Goal: Information Seeking & Learning: Learn about a topic

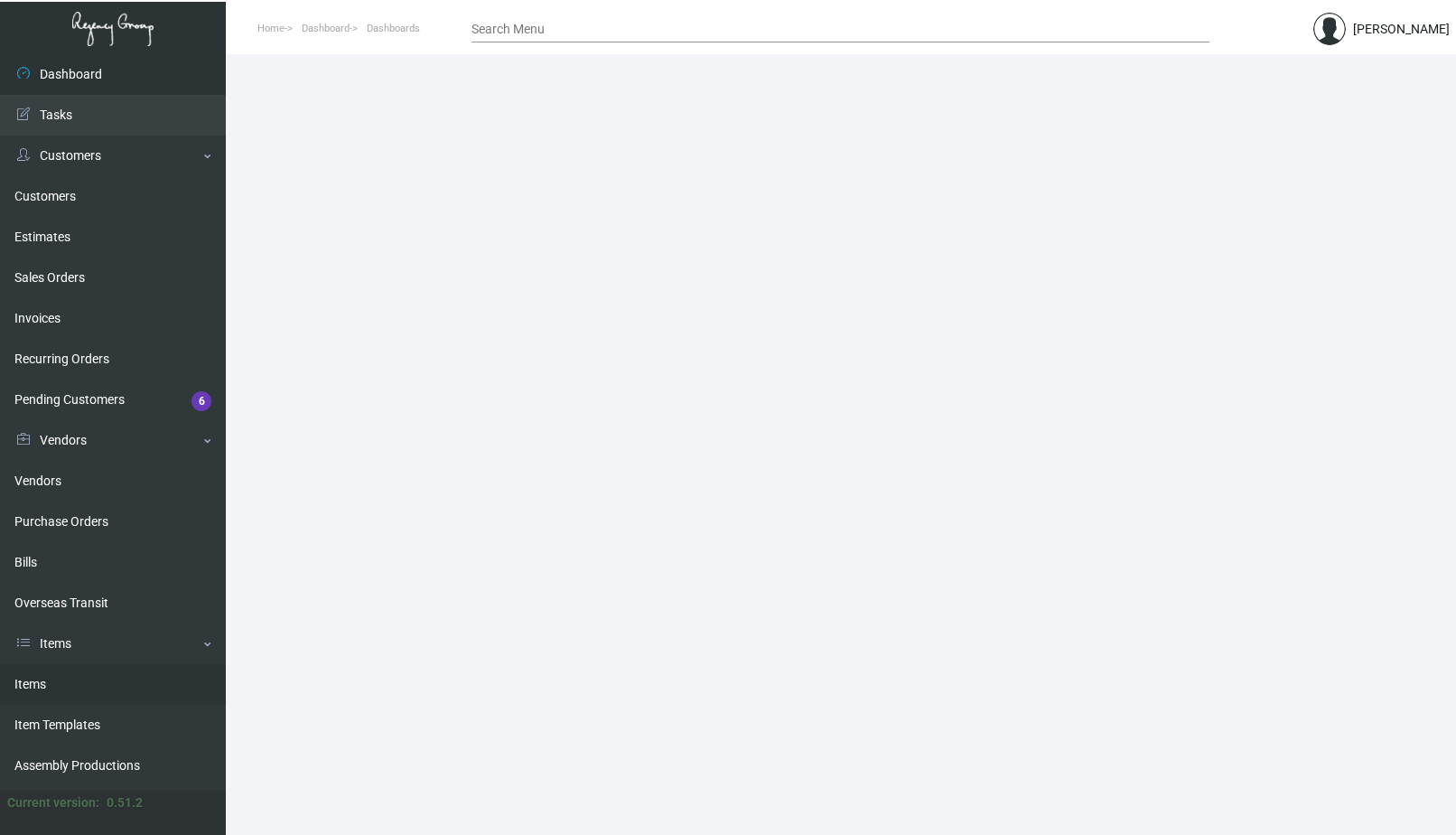
click at [87, 677] on link "Items" at bounding box center [112, 684] width 226 height 41
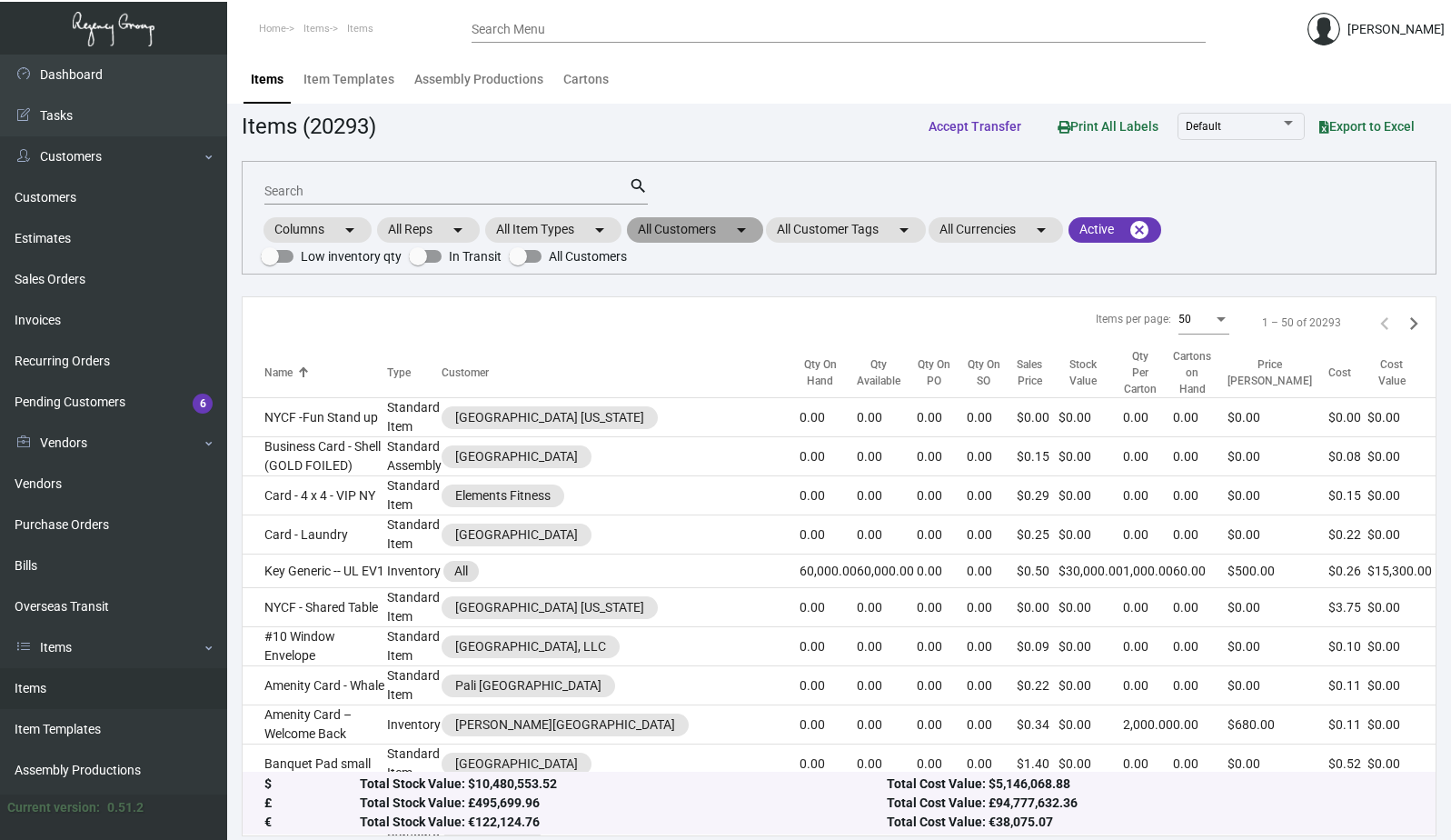
click at [687, 227] on mat-chip "All Customers arrow_drop_down" at bounding box center [695, 230] width 136 height 26
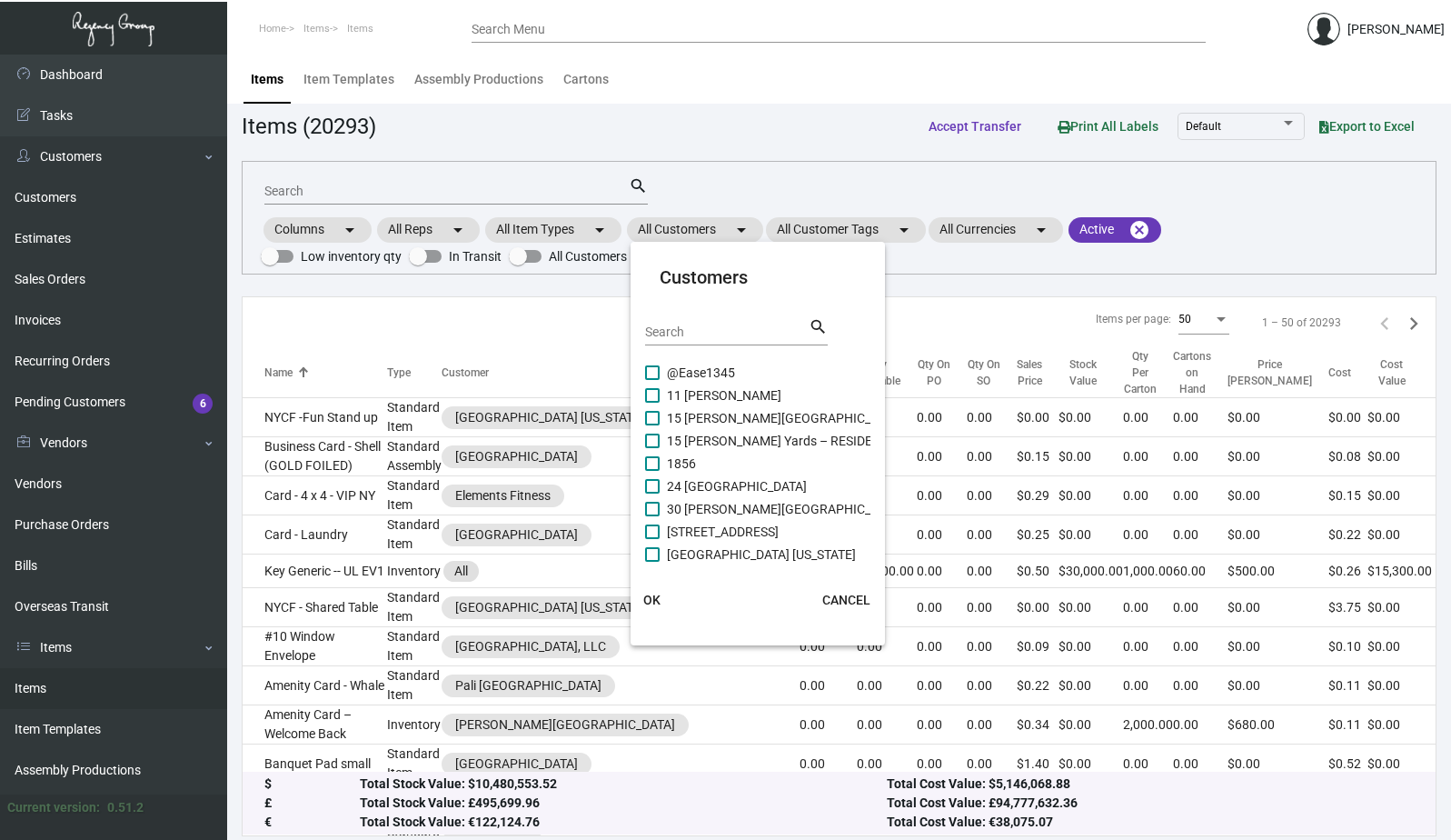
click at [681, 328] on input "Search" at bounding box center [727, 332] width 163 height 14
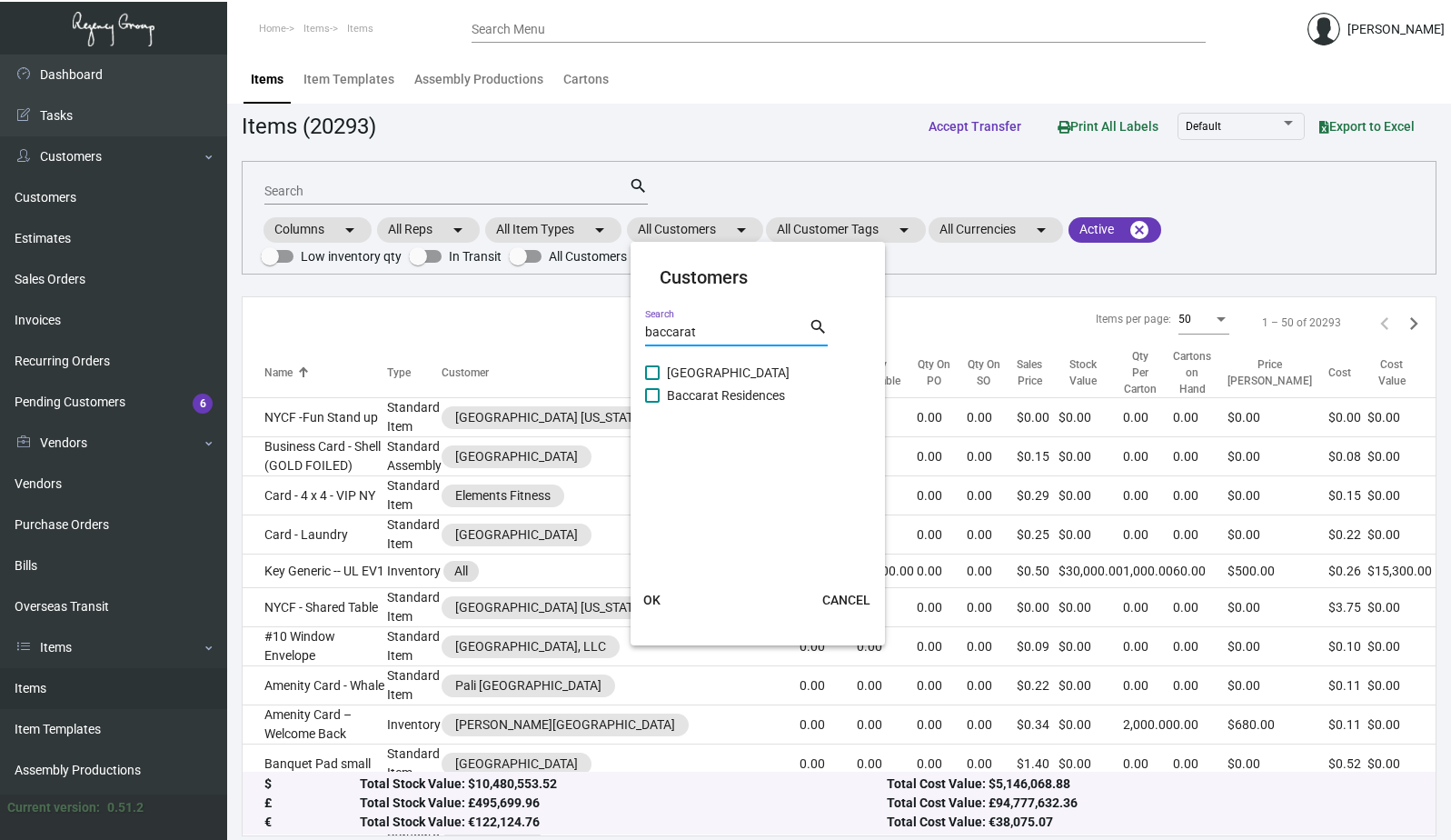
type input "baccarat"
click at [652, 372] on span at bounding box center [652, 372] width 14 height 14
click at [652, 380] on input "[GEOGRAPHIC_DATA]" at bounding box center [652, 380] width 1 height 1
checkbox input "true"
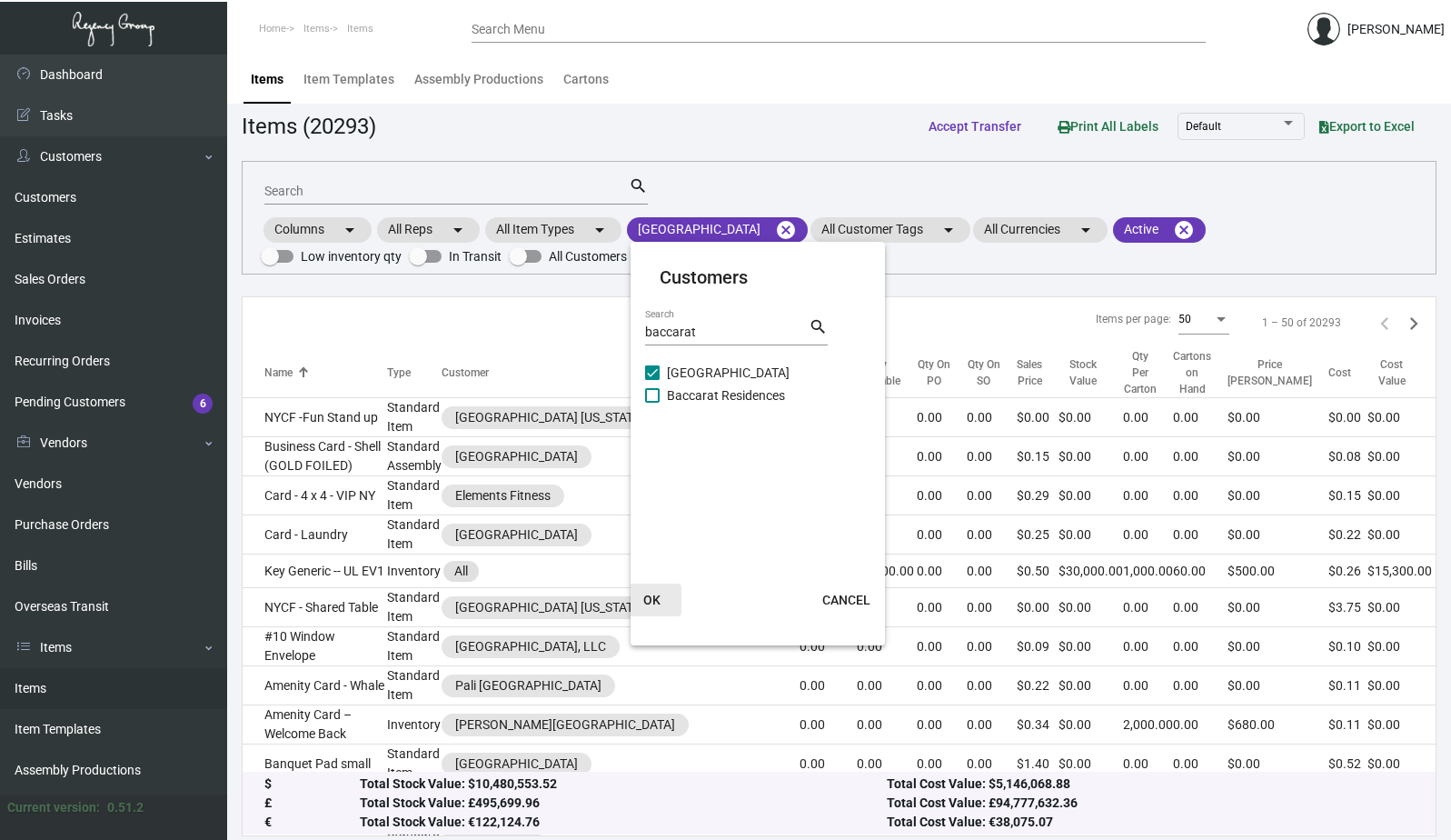
click at [644, 589] on button "OK" at bounding box center [652, 600] width 58 height 32
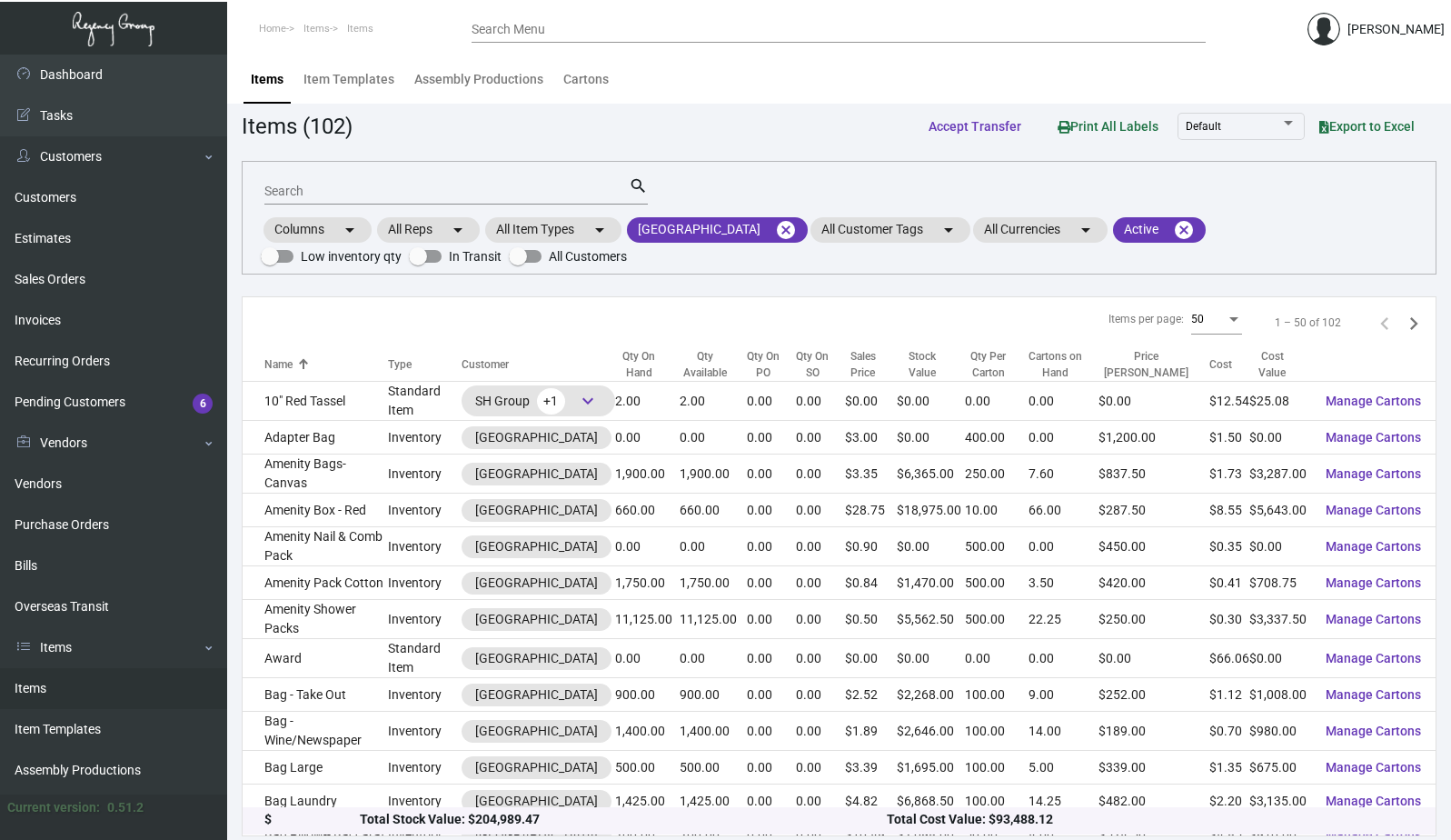
click at [386, 180] on div "Search" at bounding box center [447, 191] width 365 height 29
type input "luggage"
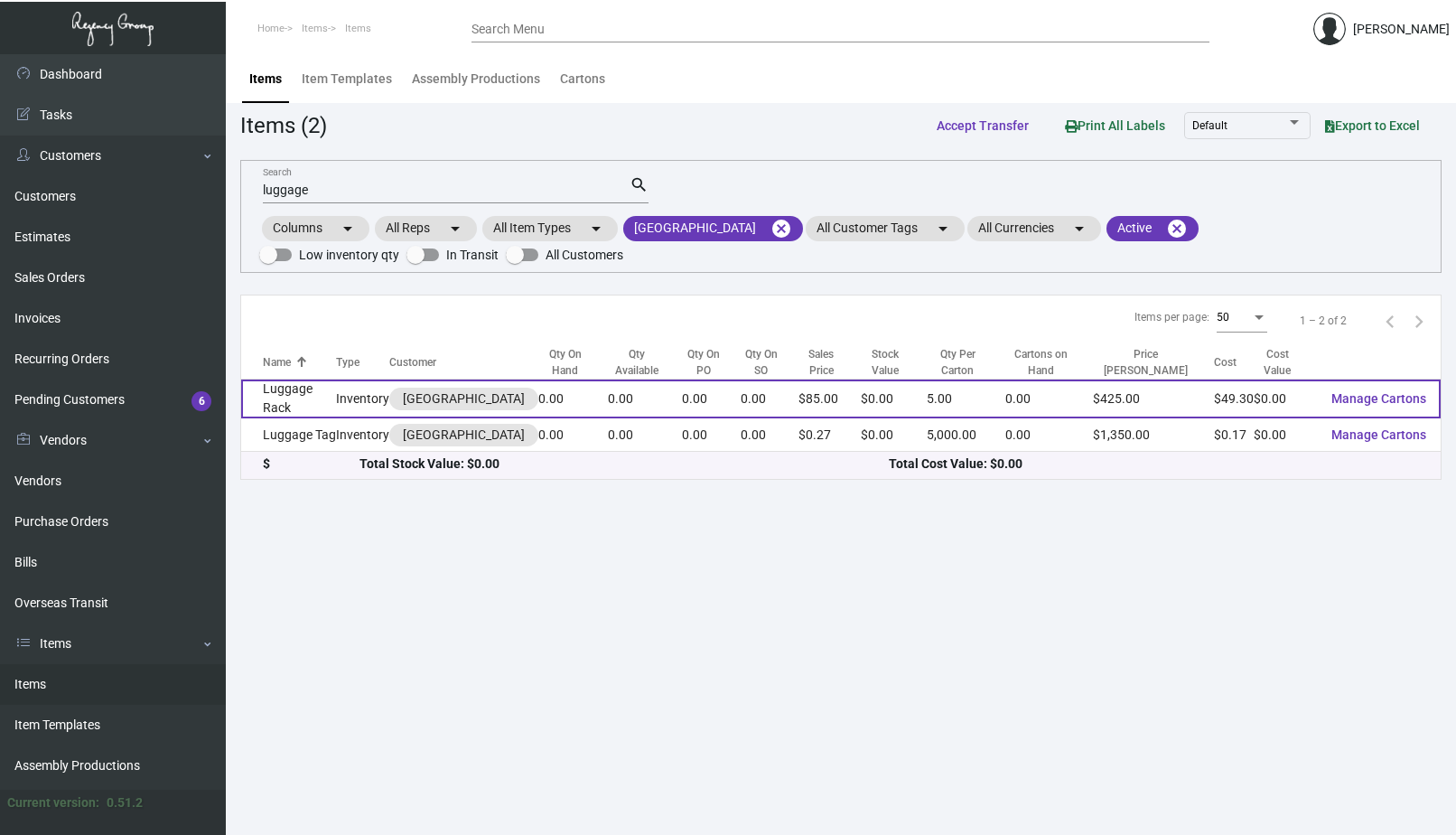
click at [326, 400] on td "Luggage Rack" at bounding box center [288, 399] width 94 height 39
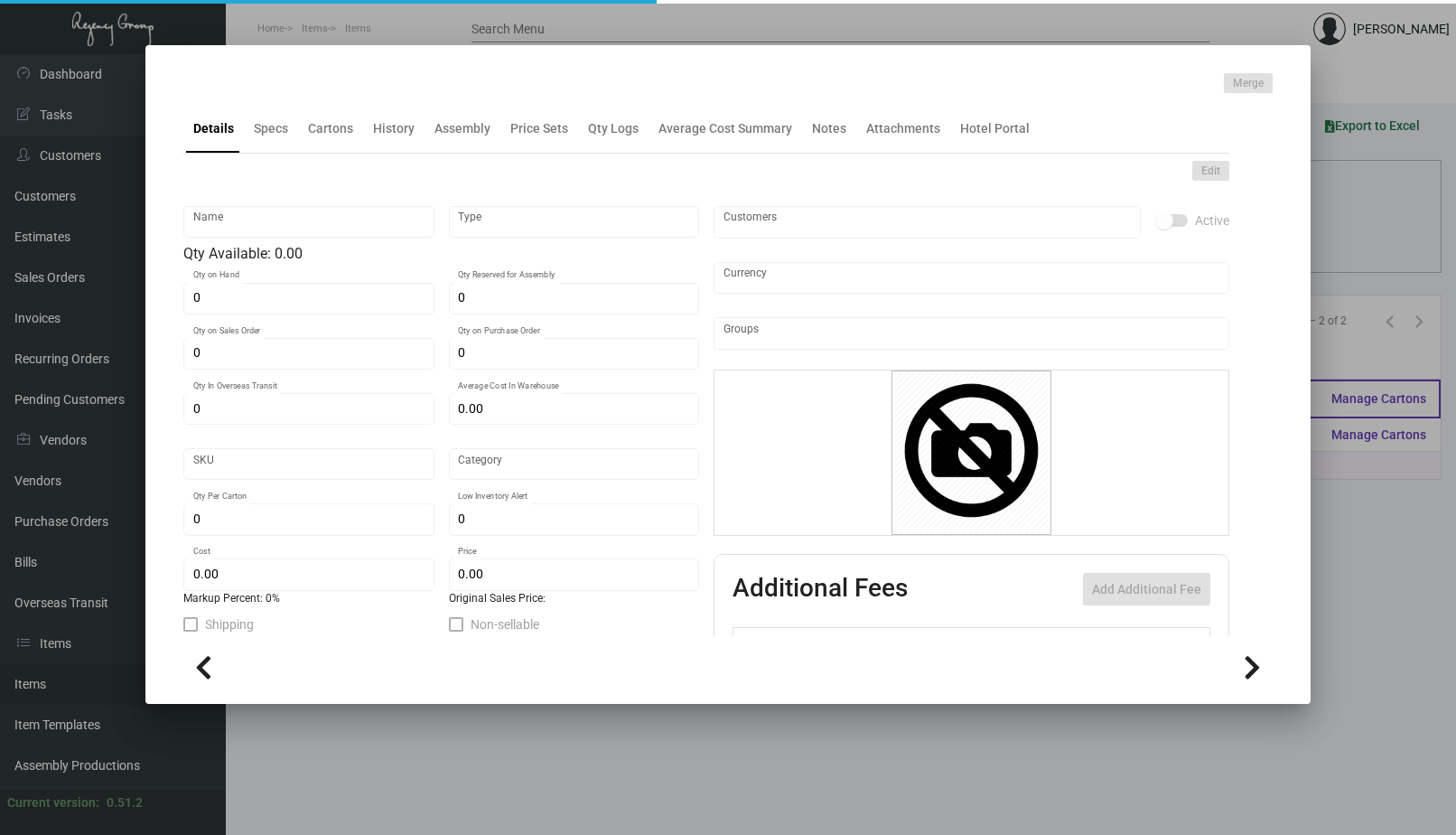
type input "Luggage Rack"
type input "Inventory"
type input "$ 0.00"
type input "BCRT-Ashtray-39-INV"
type input "Overseas"
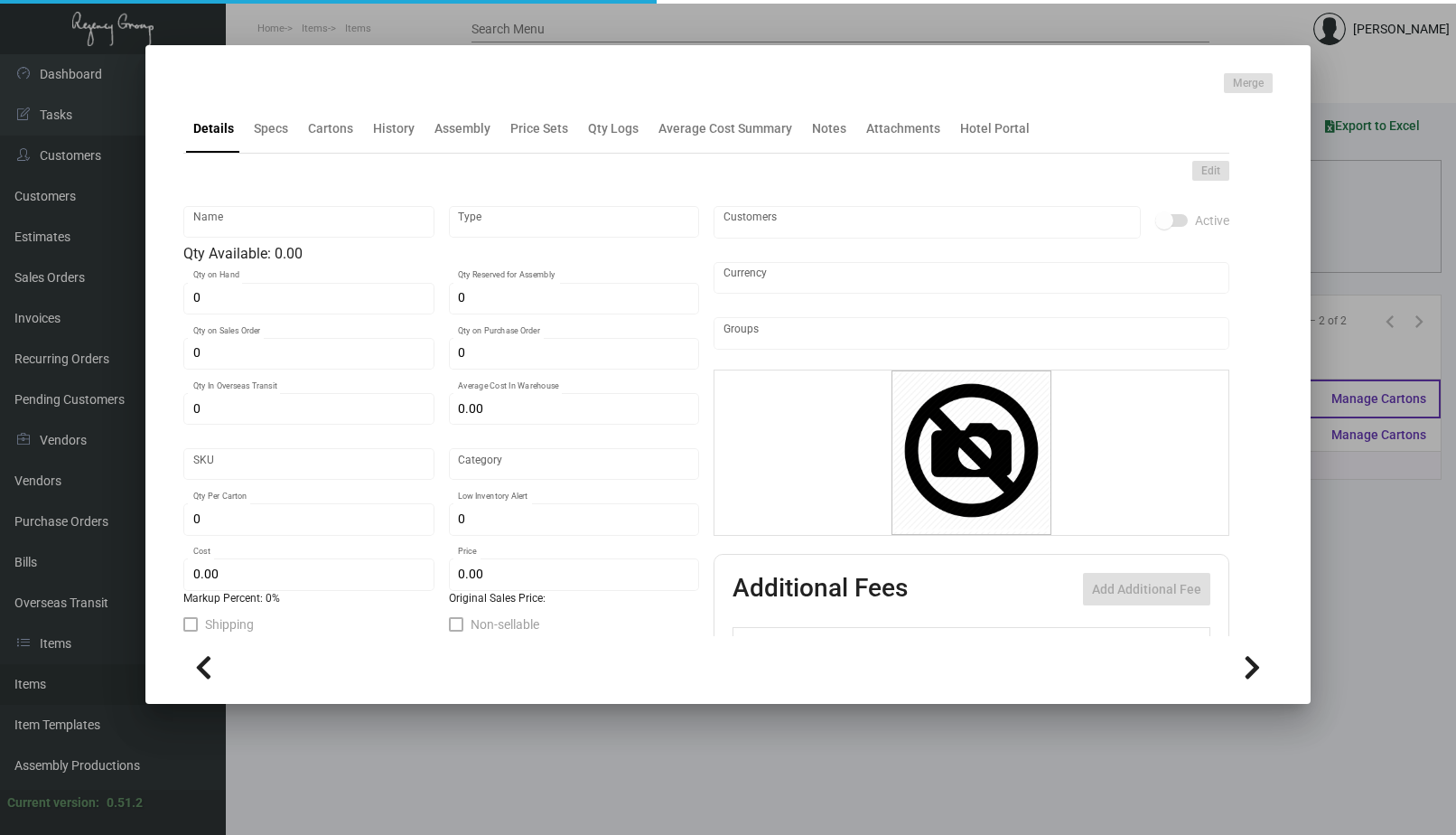
type input "5"
type input "15"
type input "$ 49.30"
type input "$ 85.00"
checkbox input "true"
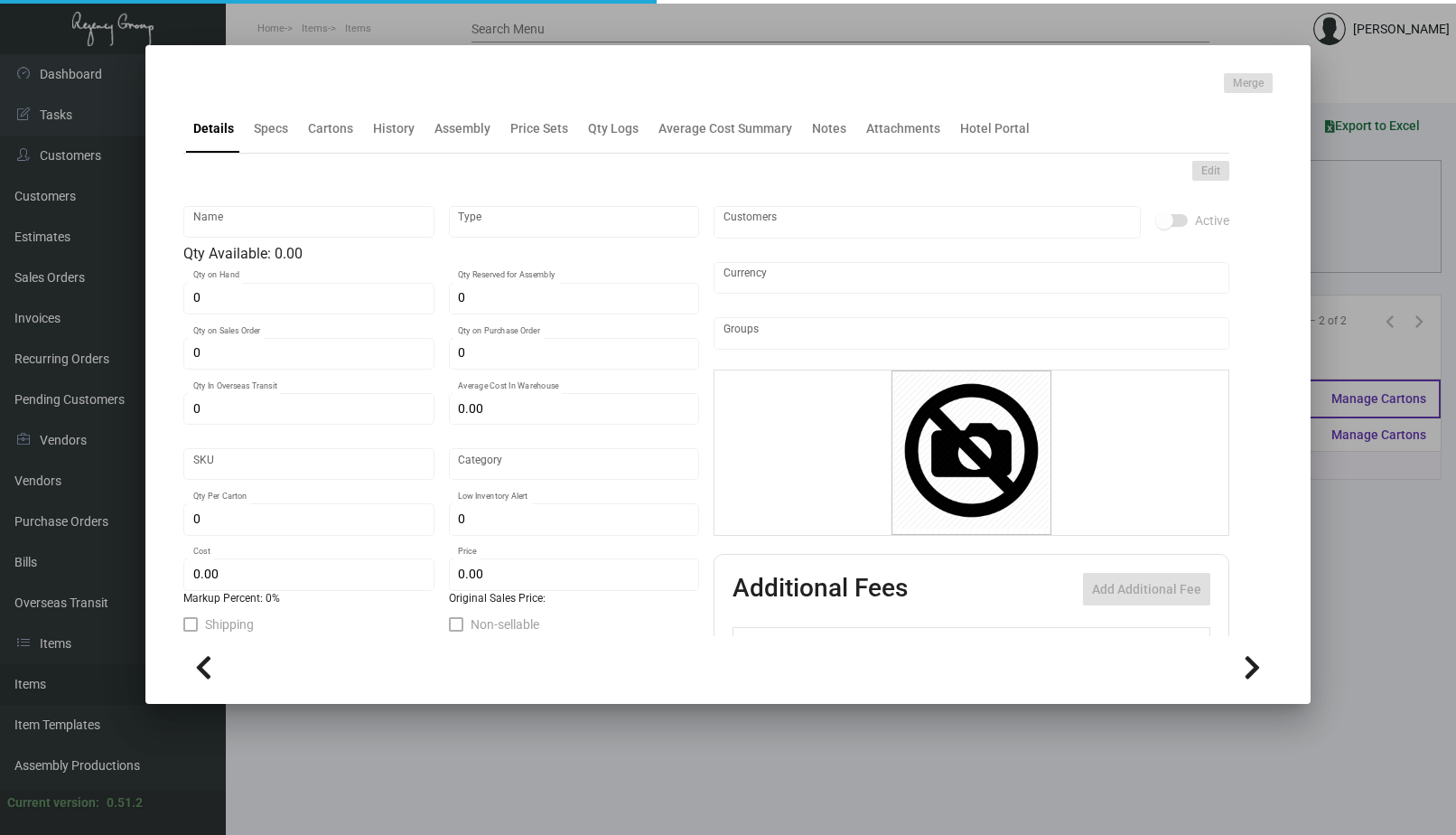
checkbox input "true"
type input "United States Dollar $"
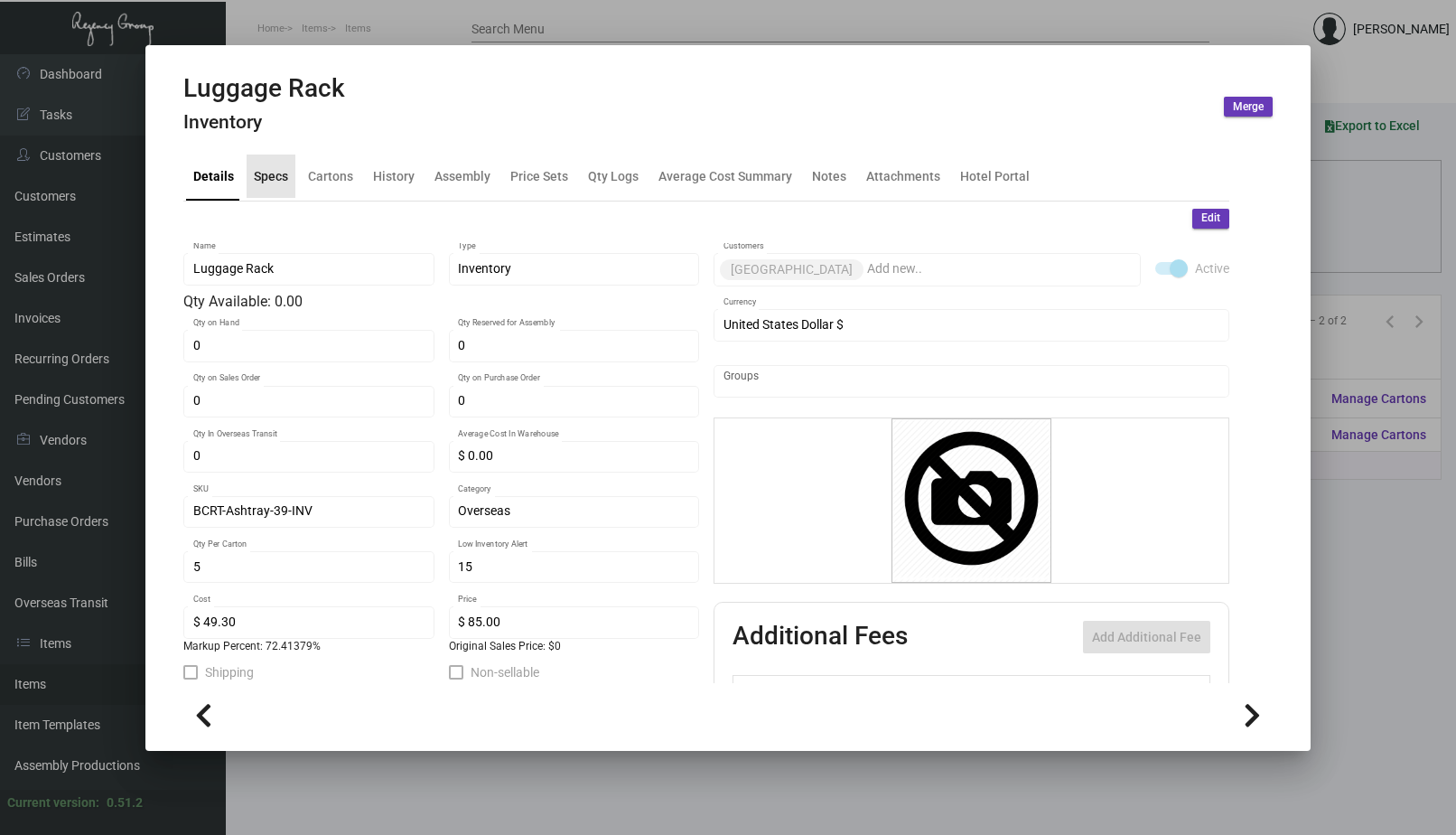
click at [266, 168] on div "Specs" at bounding box center [271, 176] width 34 height 19
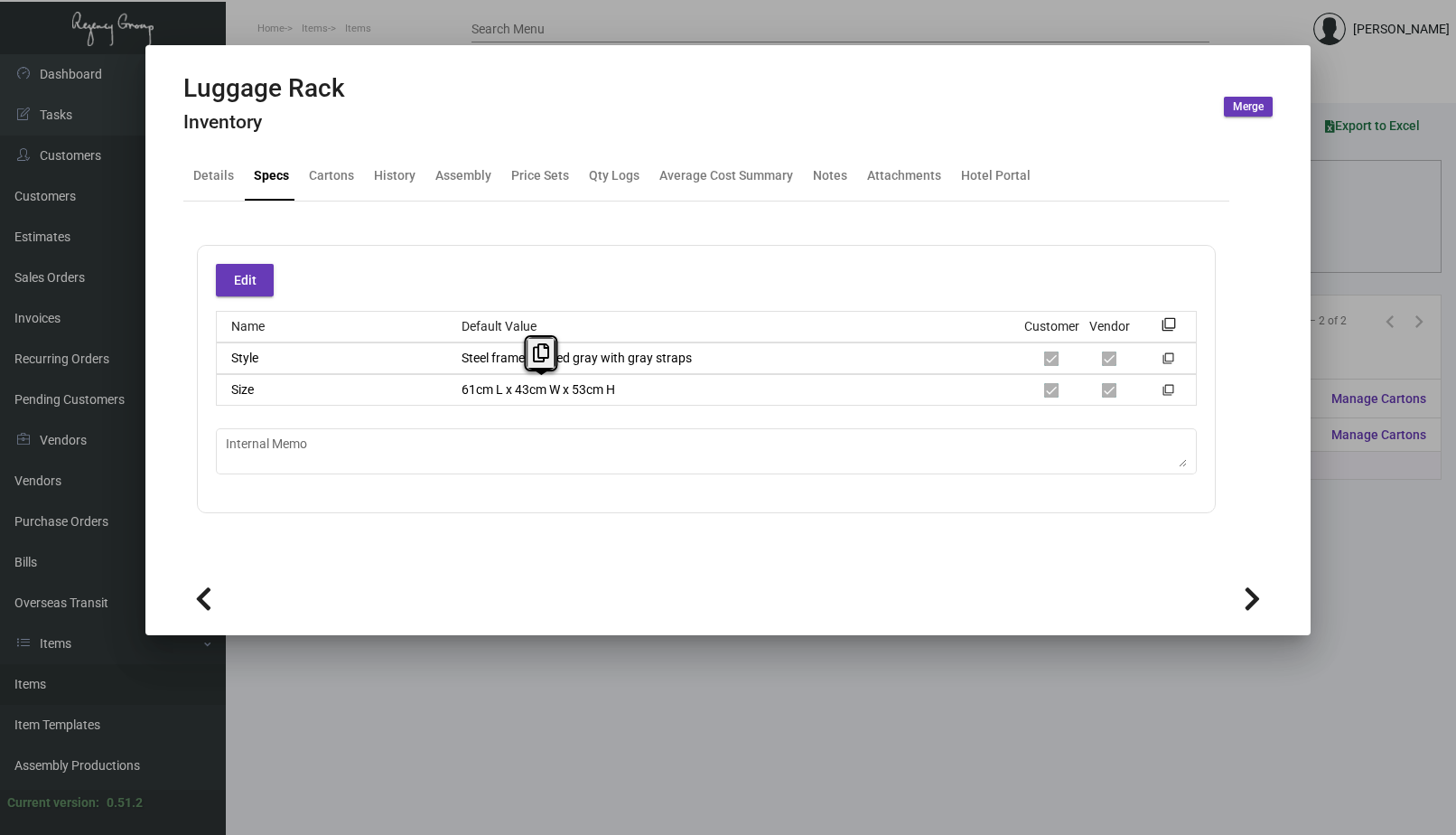
click at [451, 385] on div "61cm L x 43cm W x 53cm H" at bounding box center [734, 390] width 575 height 19
click at [448, 22] on div at bounding box center [728, 418] width 1456 height 835
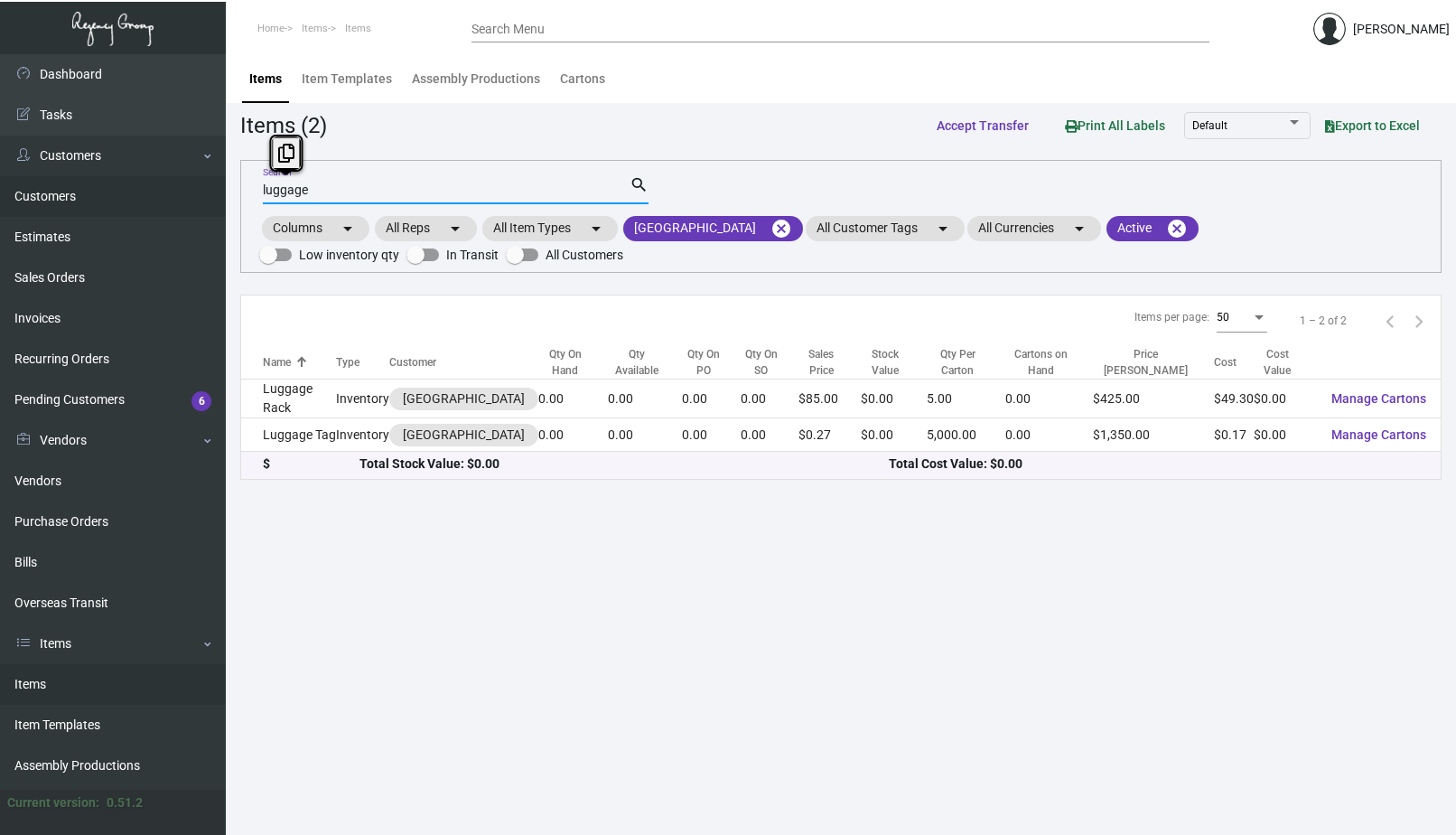
drag, startPoint x: 305, startPoint y: 189, endPoint x: 215, endPoint y: 185, distance: 90.1
click at [215, 185] on div "Dashboard Dashboard Tasks Customers Customers Estimates Sales Orders Invoices R…" at bounding box center [728, 444] width 1456 height 780
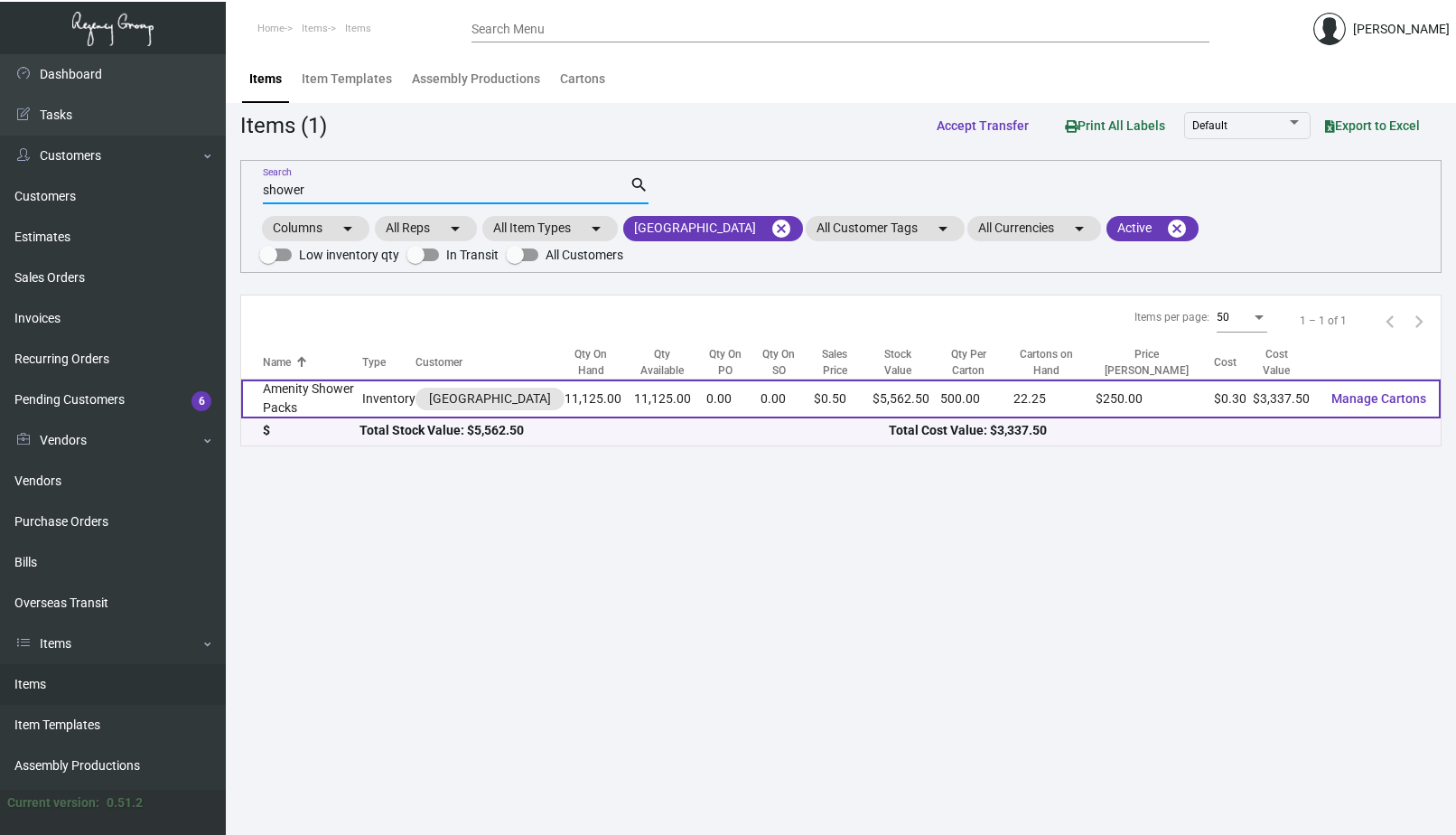
type input "shower"
click at [338, 396] on td "Amenity Shower Packs" at bounding box center [301, 399] width 121 height 39
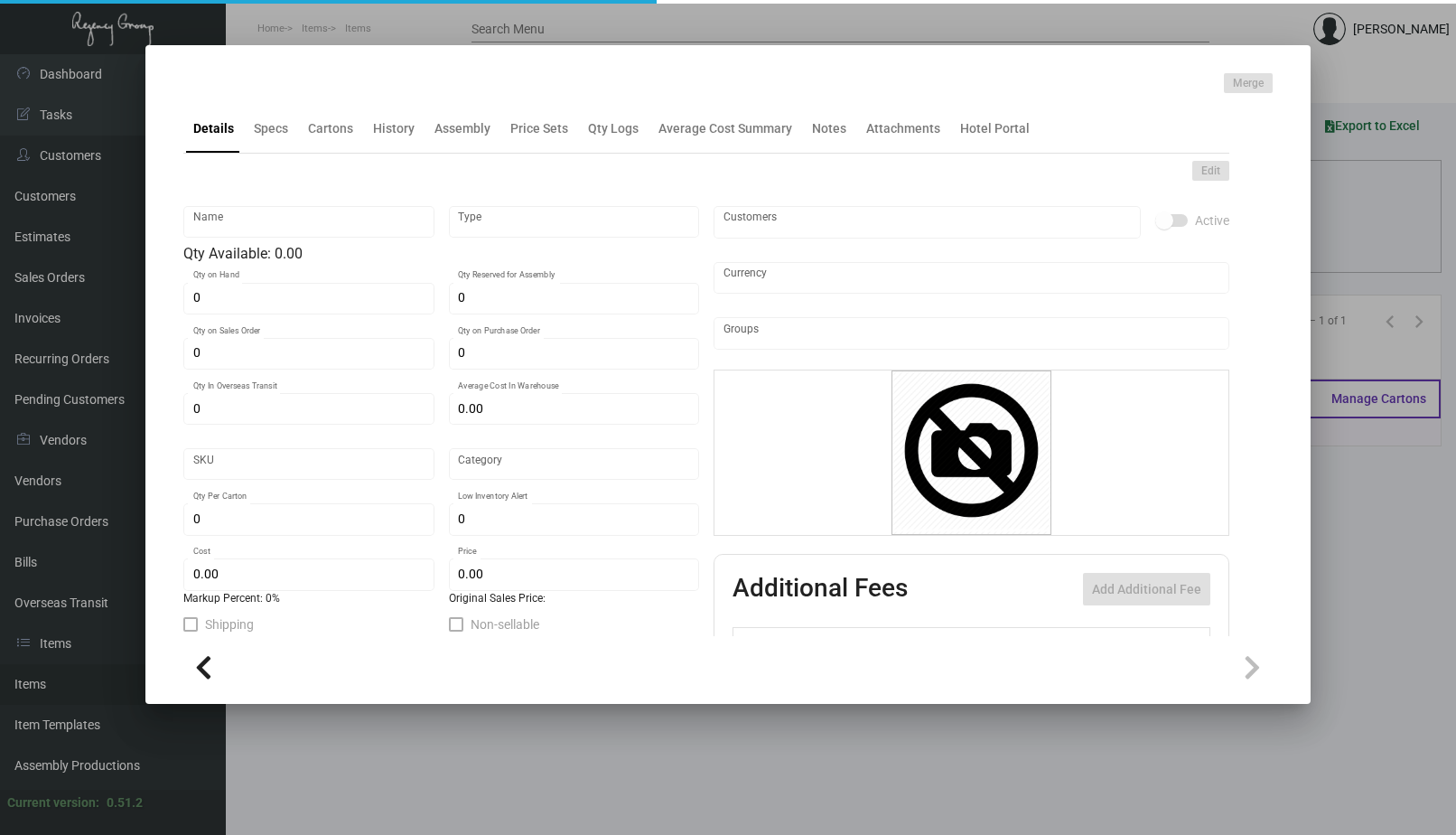
type input "Amenity Shower Packs"
type input "Inventory"
type input "11,125"
type input "$ 0.35"
type input "640"
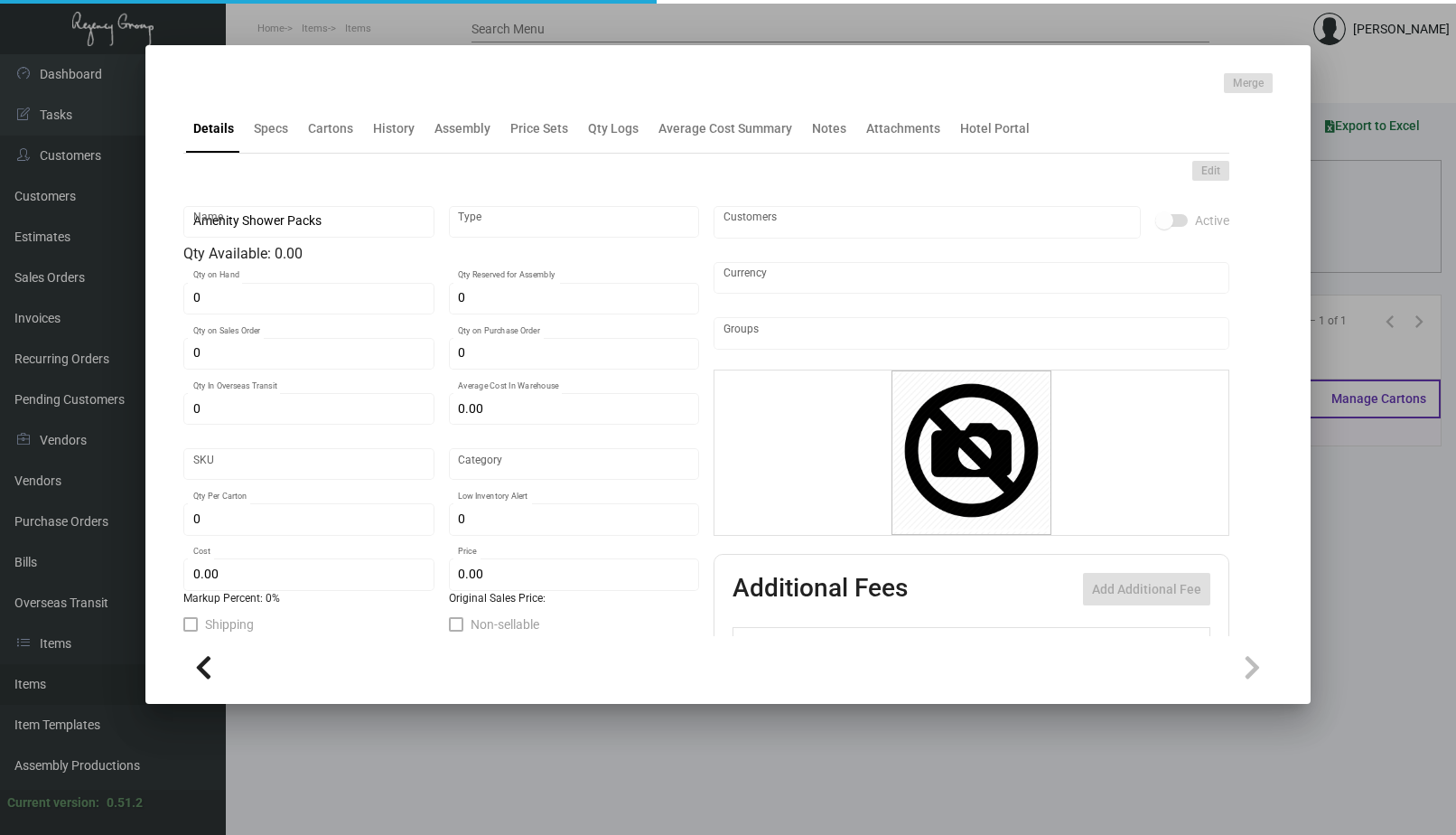
type input "Overseas"
type input "500"
type input "5,000"
type input "$ 0.30"
type input "$ 0.50"
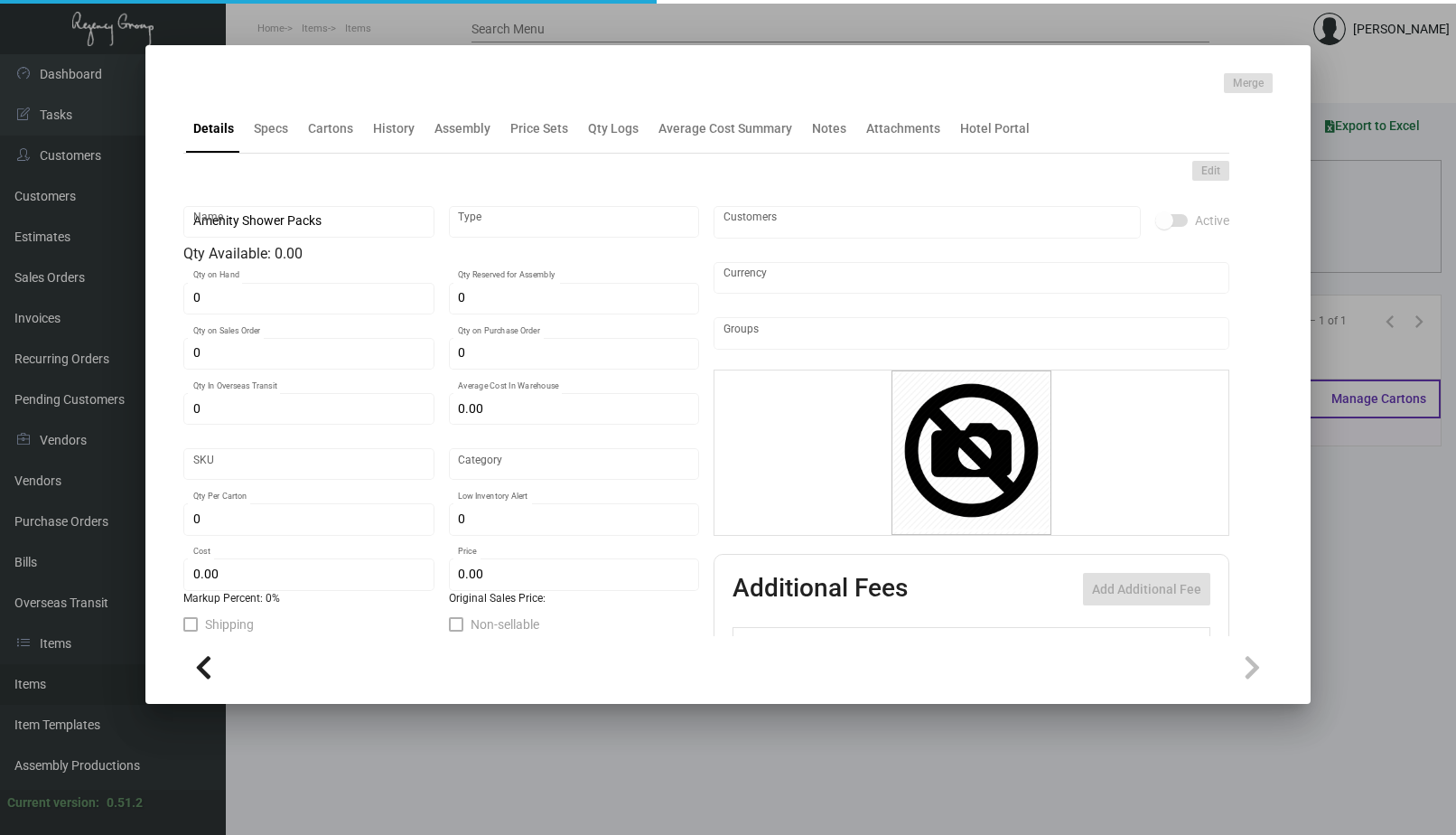
type textarea "Box: size closed of the box is 3”W x 4-1/8”H x 1-3/8”D, on white MATTE laminate…"
checkbox input "true"
type input "United States Dollar $"
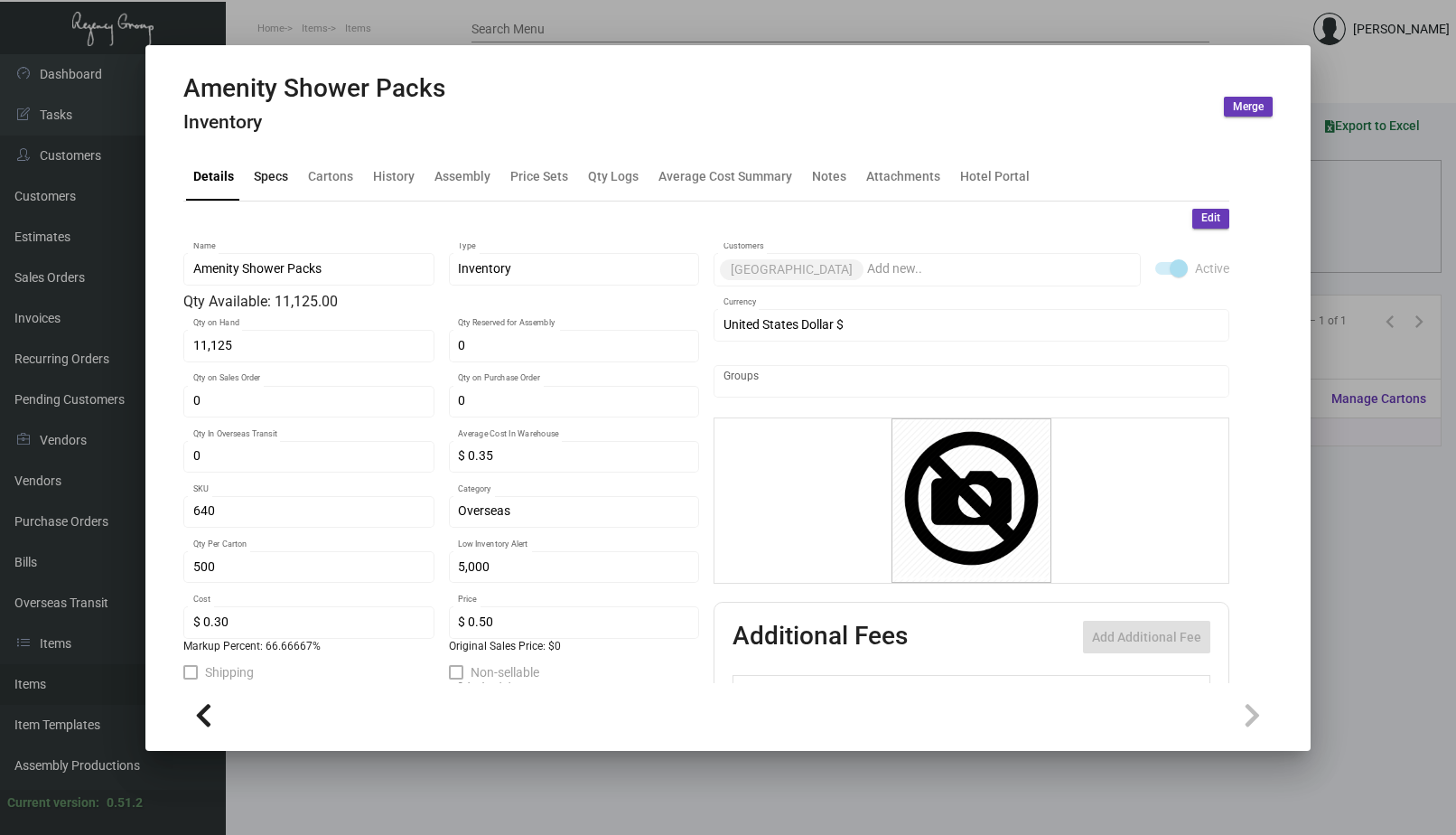
click at [282, 187] on div "Specs" at bounding box center [271, 177] width 49 height 43
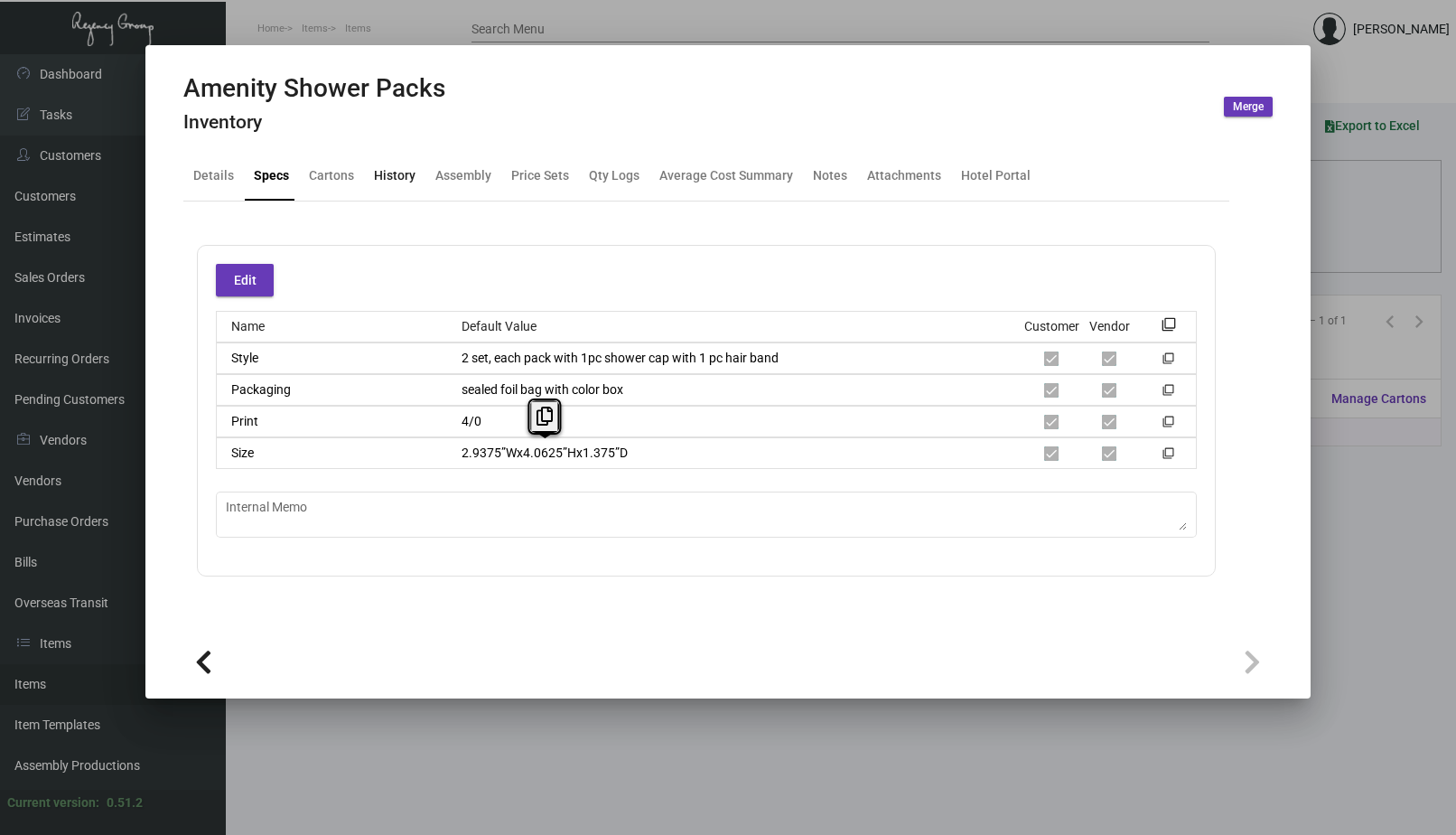
click at [385, 171] on div "History" at bounding box center [395, 176] width 42 height 19
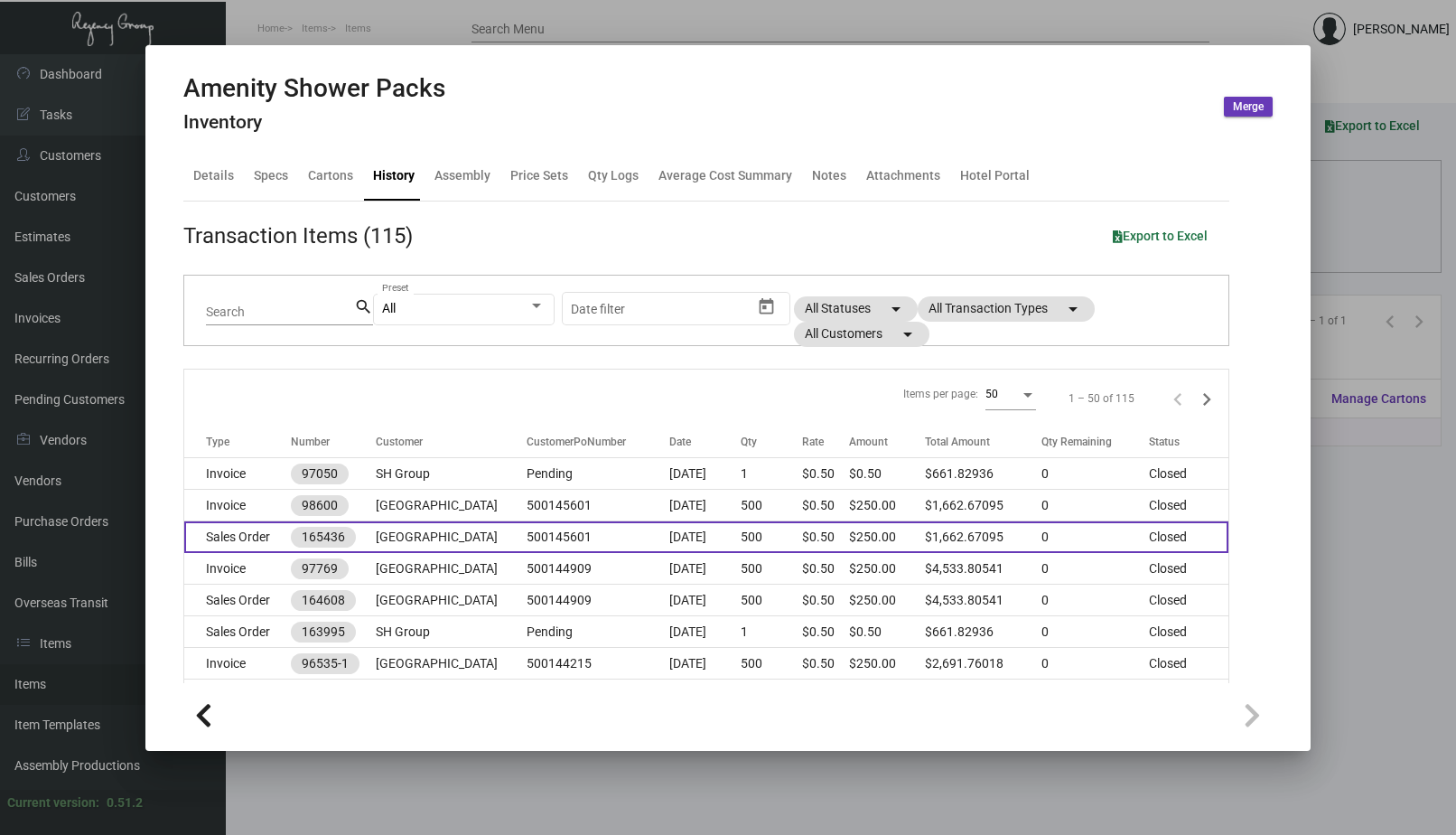
click at [264, 523] on td "Sales Order" at bounding box center [237, 537] width 107 height 31
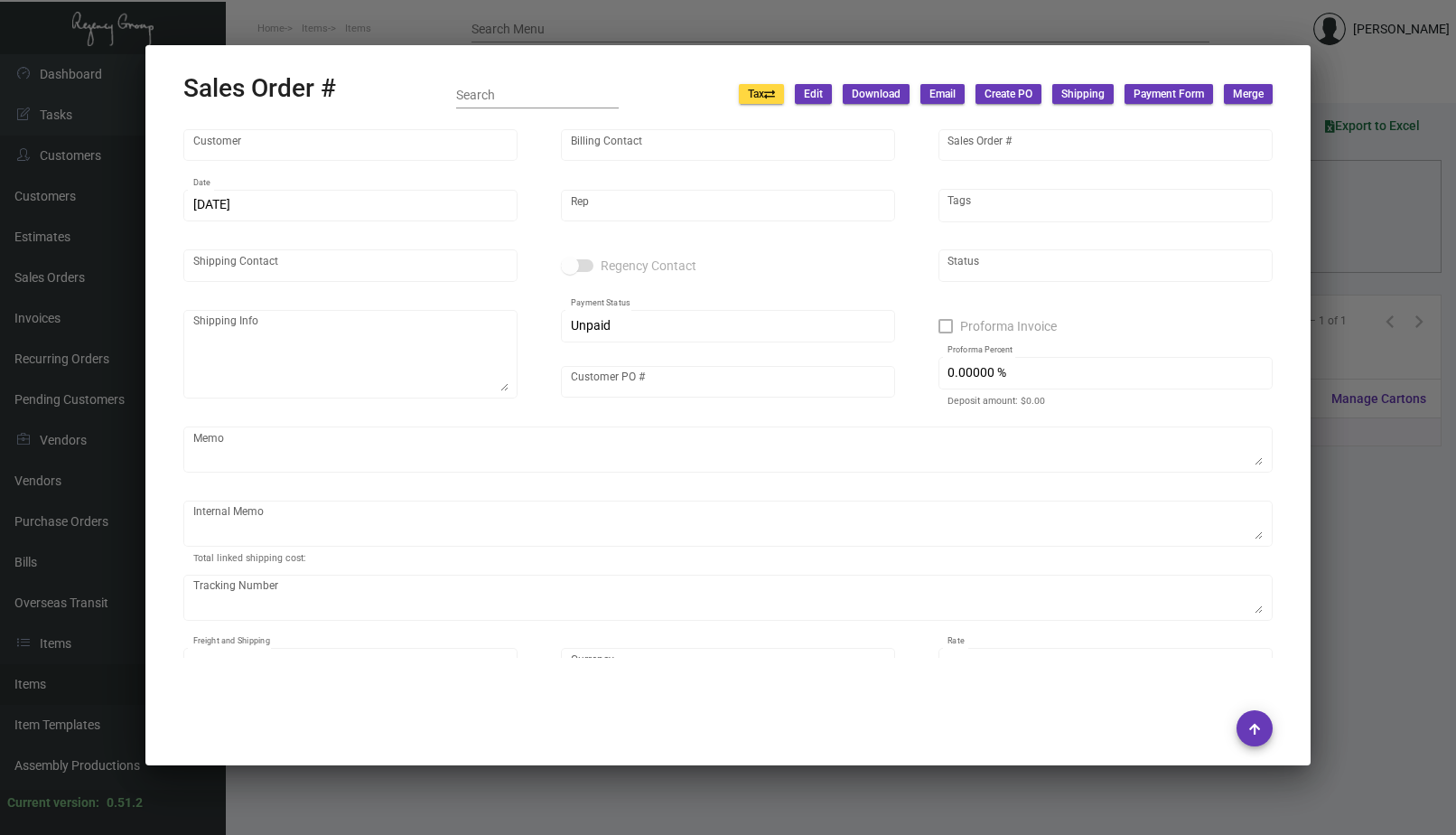
type input "[GEOGRAPHIC_DATA]"
type input "Accounts Payable"
type input "165436"
type input "[DATE]"
type input "[PERSON_NAME]"
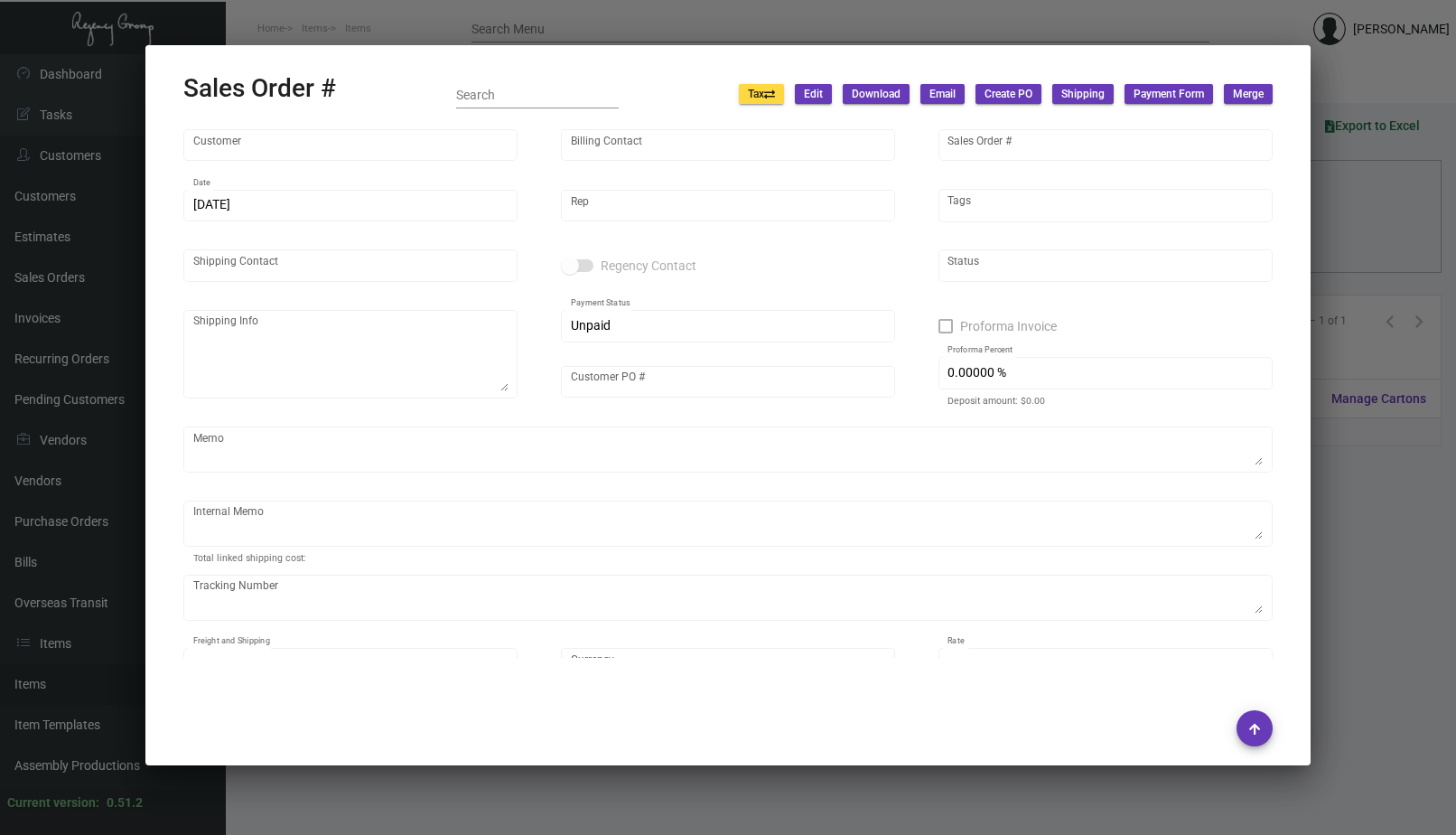
type input "[PERSON_NAME]"
type textarea "[GEOGRAPHIC_DATA] - [PERSON_NAME] [STREET_ADDRESS][US_STATE]"
type input "500145601"
type textarea "ADD MIRELA TO INVOICE [DATE]. [PERSON_NAME]. [GEOGRAPHIC_DATA]. Delivery"
type input "United States Dollar $"
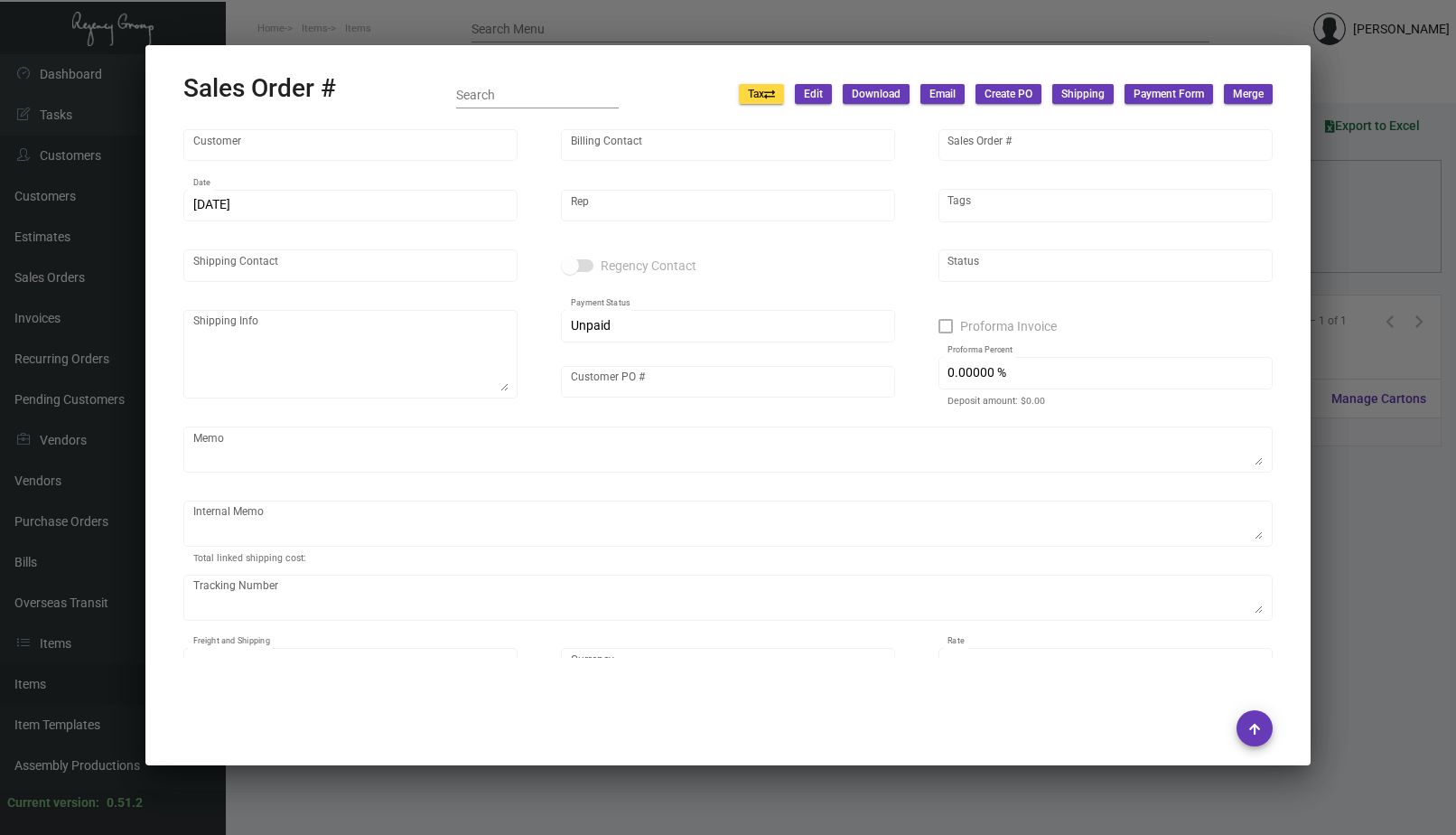
type input "8.50000 %"
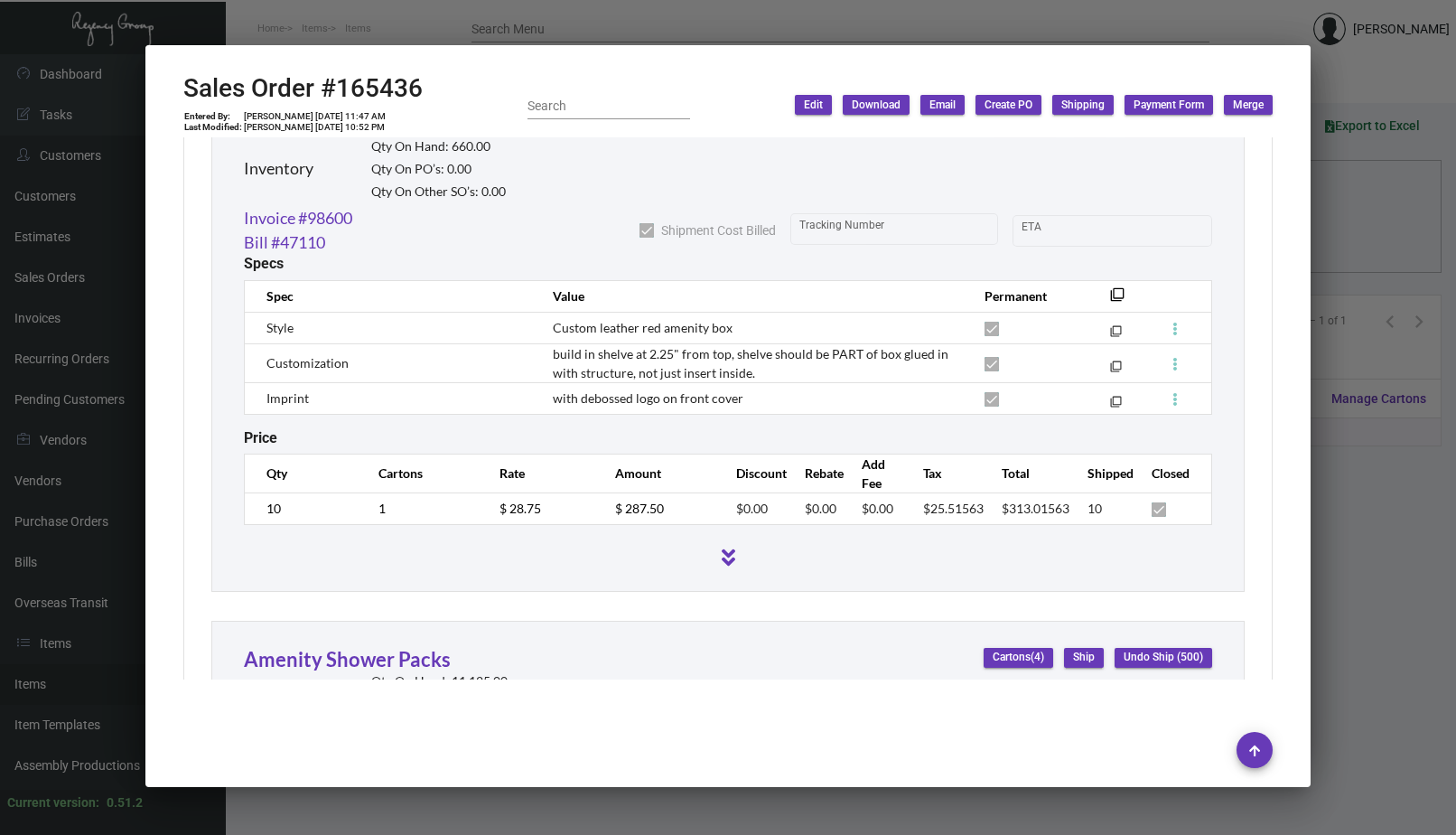
scroll to position [1486, 0]
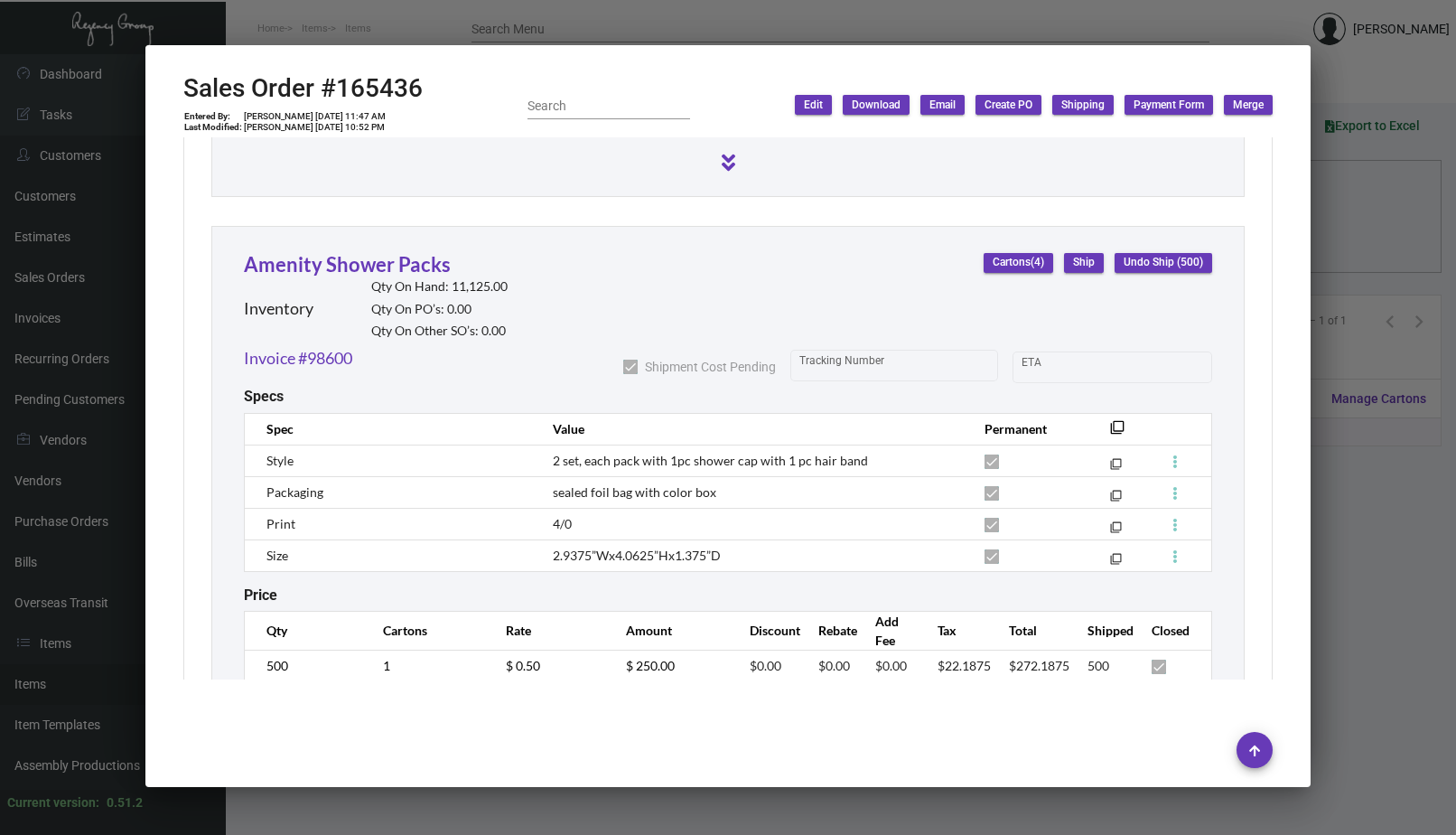
click at [407, 36] on div at bounding box center [728, 418] width 1456 height 835
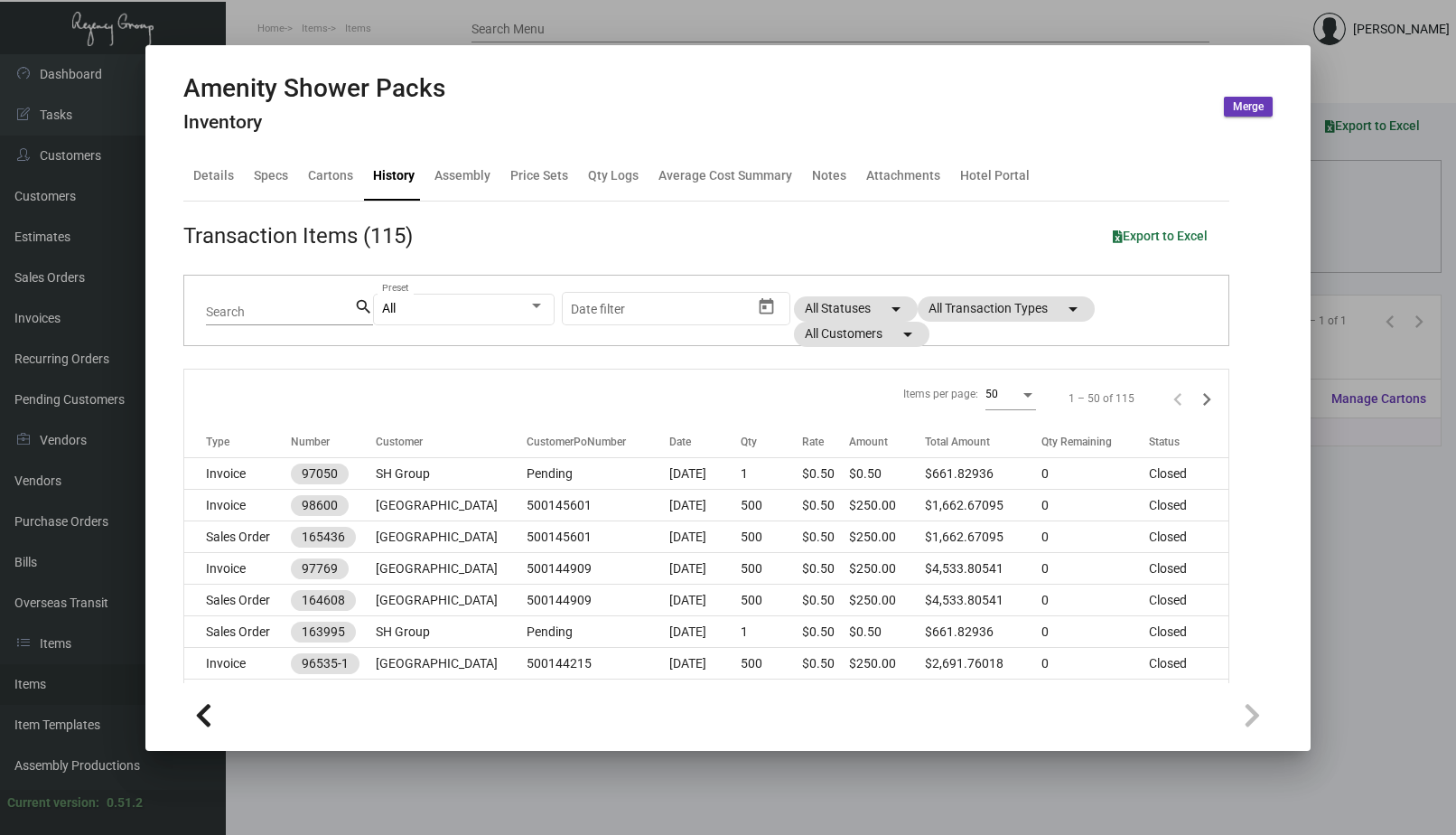
click at [379, 26] on div at bounding box center [728, 418] width 1456 height 835
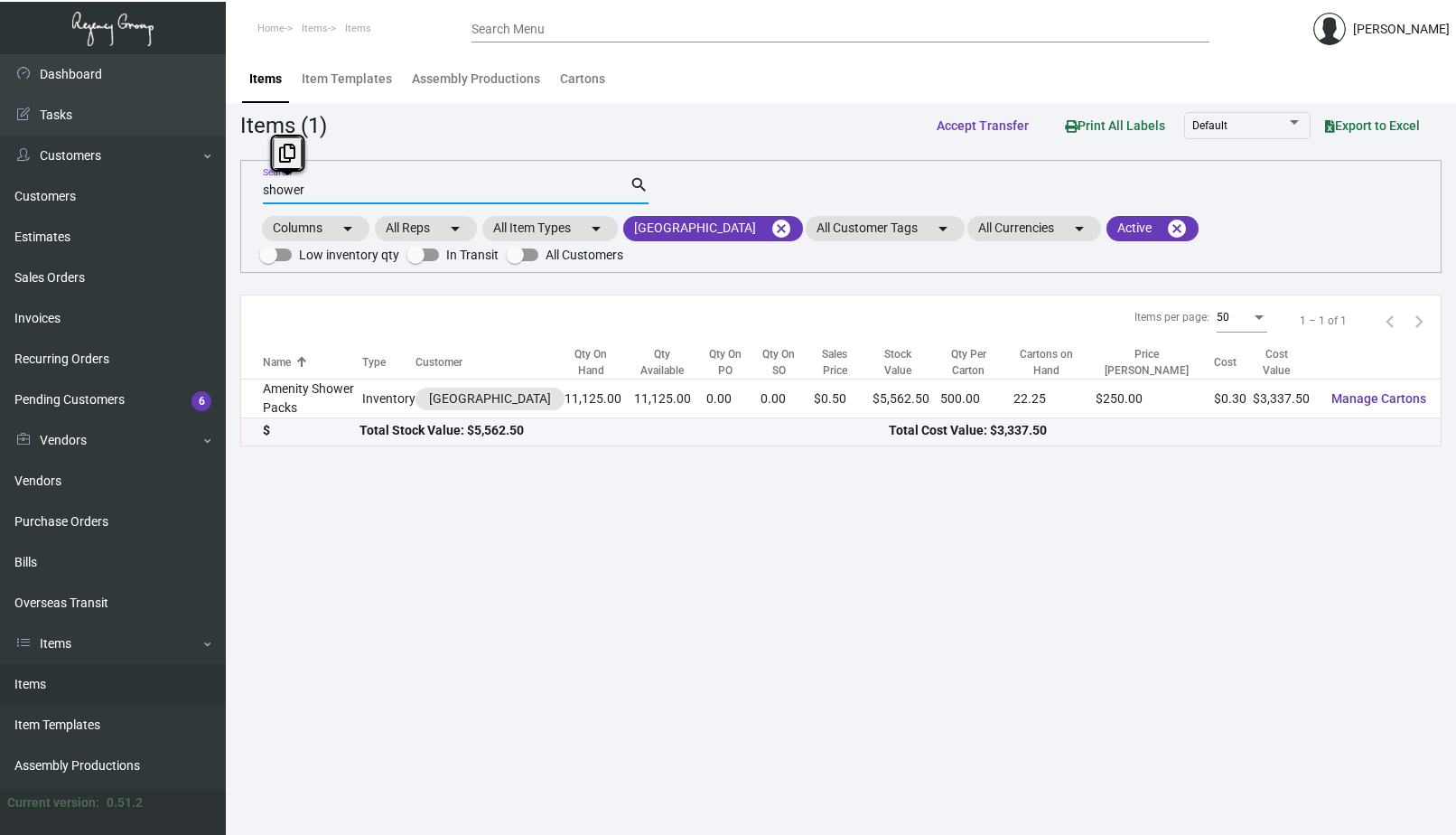
drag, startPoint x: 321, startPoint y: 186, endPoint x: 269, endPoint y: 185, distance: 52.0
click at [269, 185] on input "shower" at bounding box center [446, 190] width 366 height 14
type input "swim"
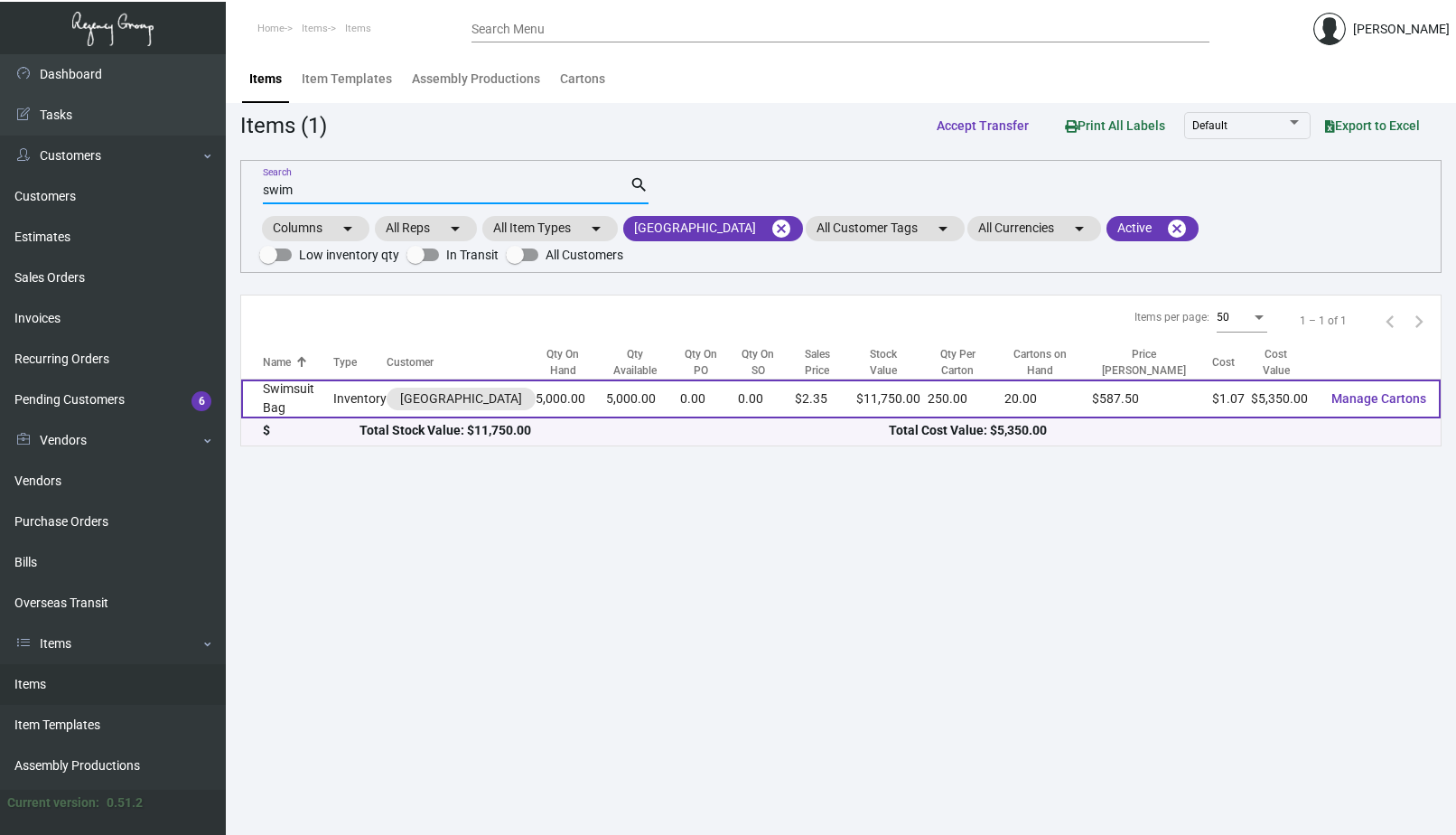
click at [305, 395] on td "Swimsuit Bag" at bounding box center [287, 399] width 93 height 39
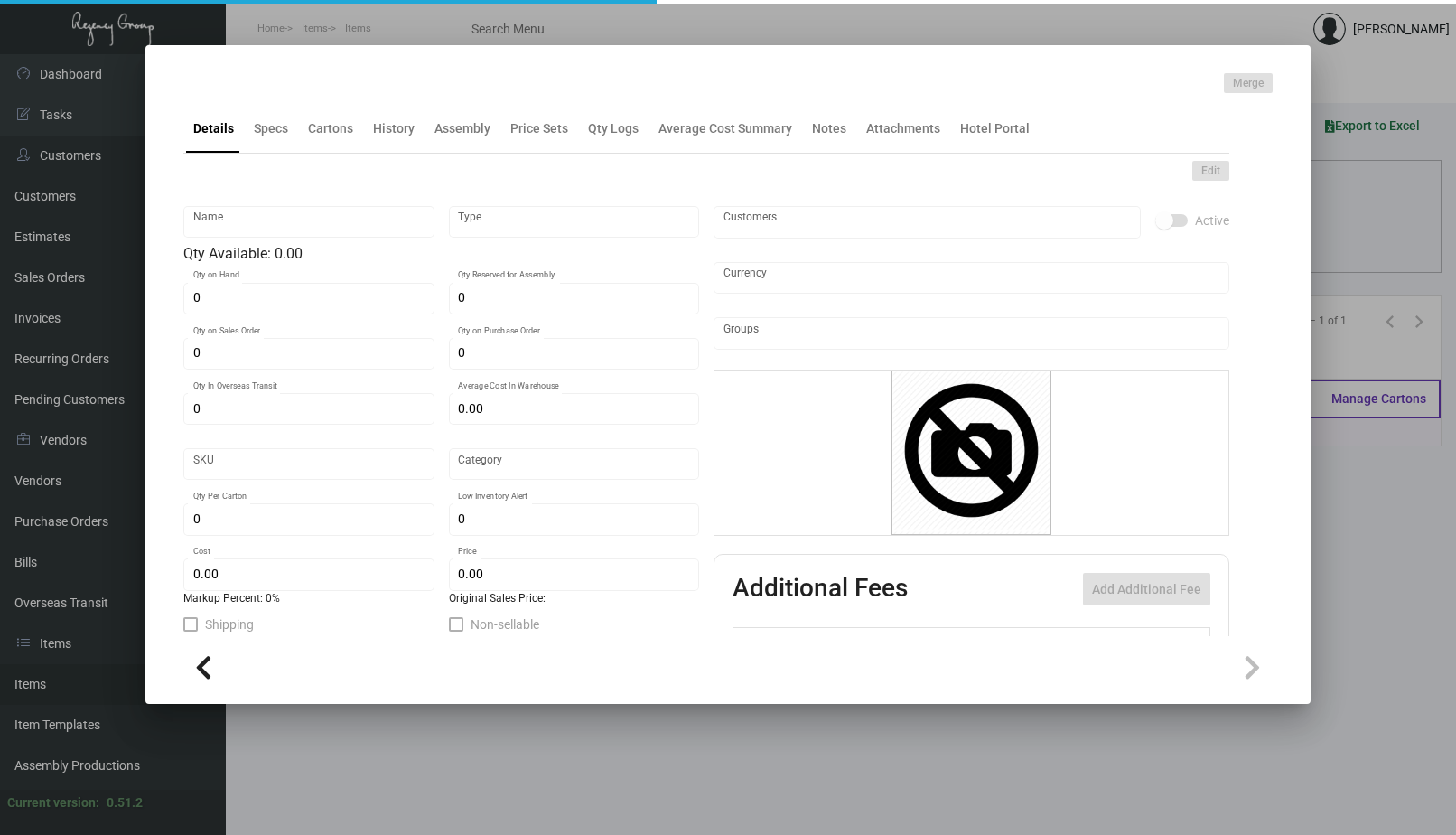
type input "Swimsuit Bag"
type input "Inventory"
type input "5,000"
type input "2,000"
type input "$ 550.00"
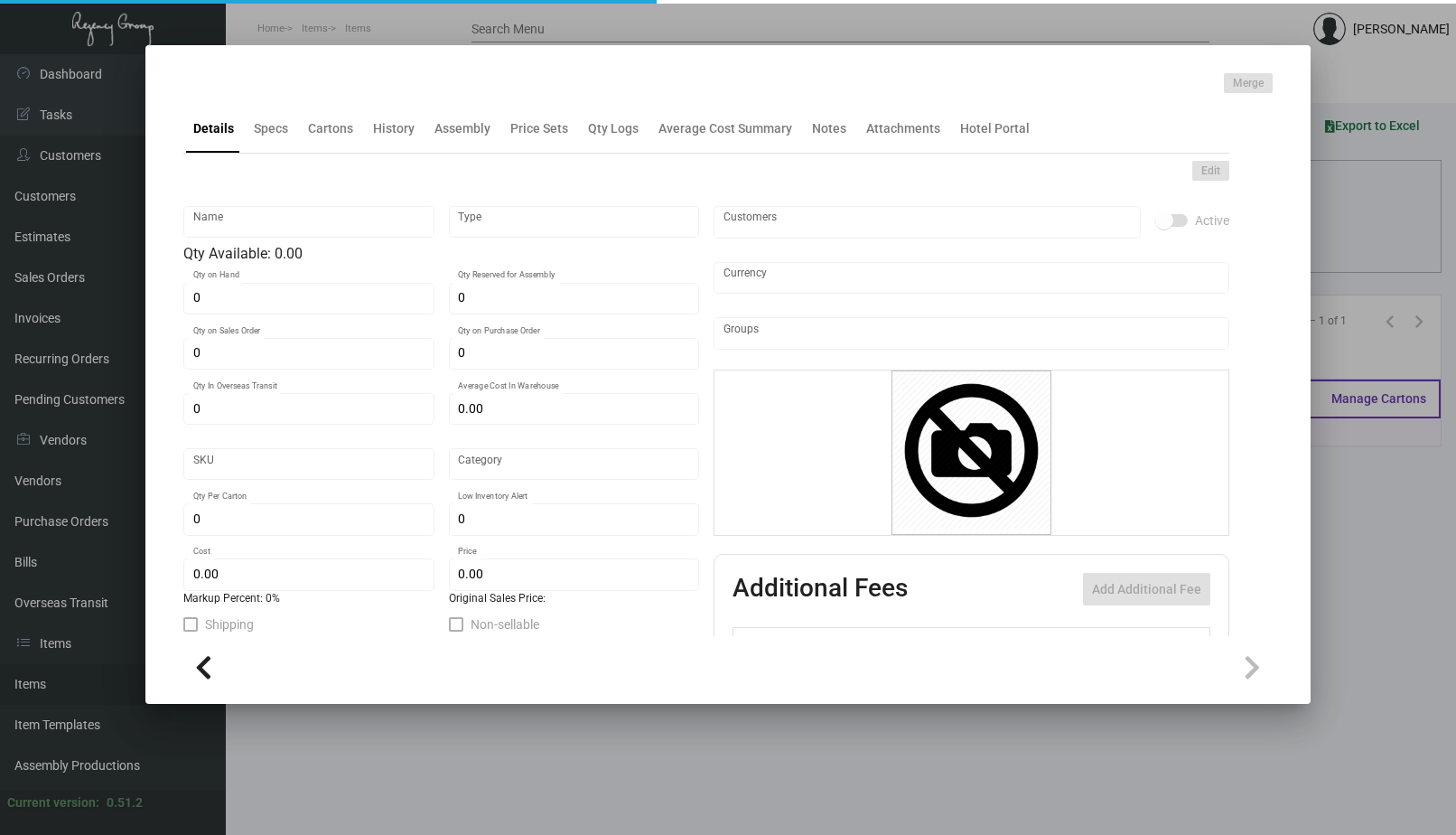
type input "646"
type input "Standard"
type input "250"
type input "600"
type input "$ 1.07"
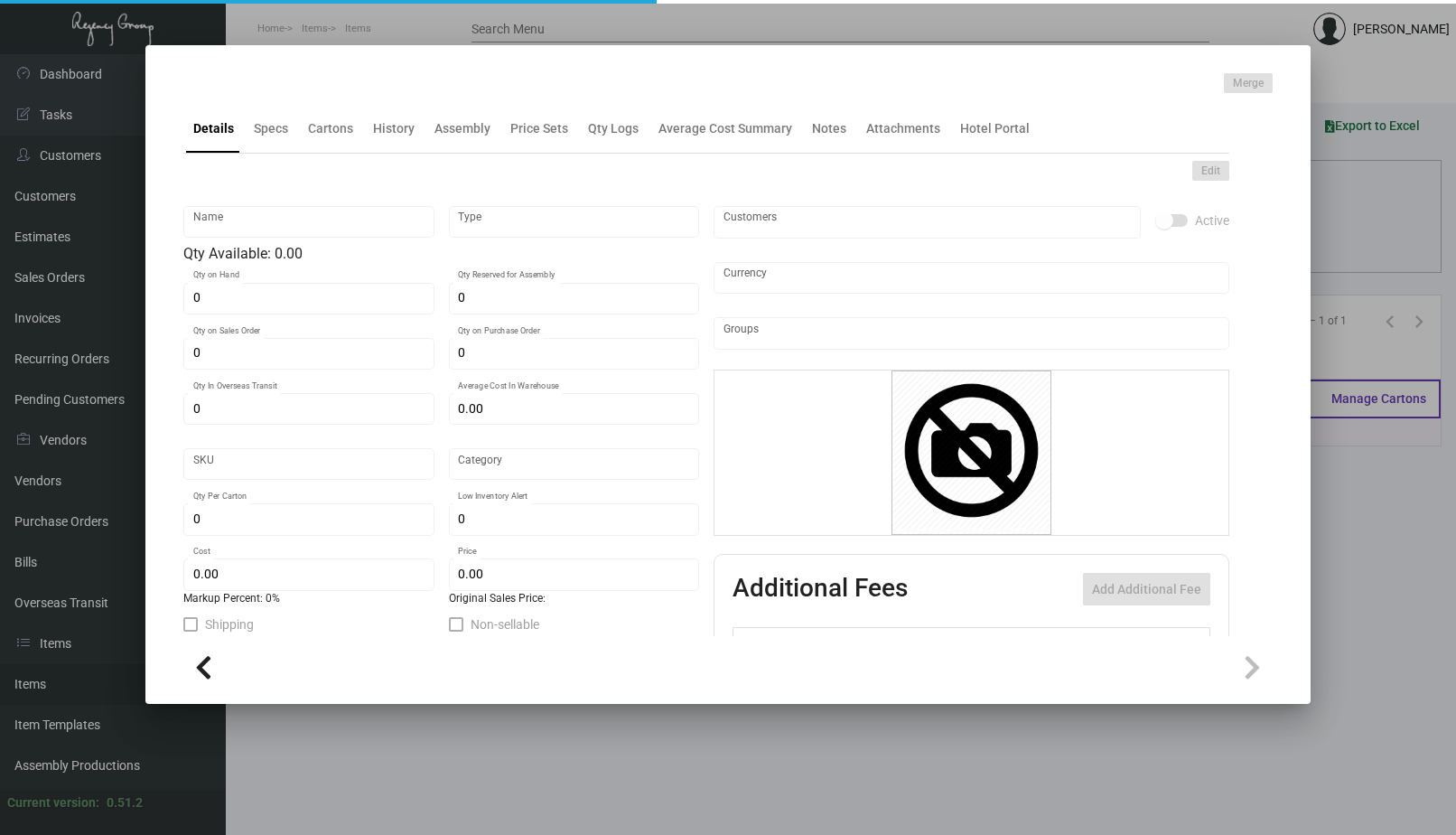
type input "$ 2.35"
type textarea "Swimsuit Bag: small bag made of polyester material in size of 13cm X 8.5cm, wit…"
checkbox input "true"
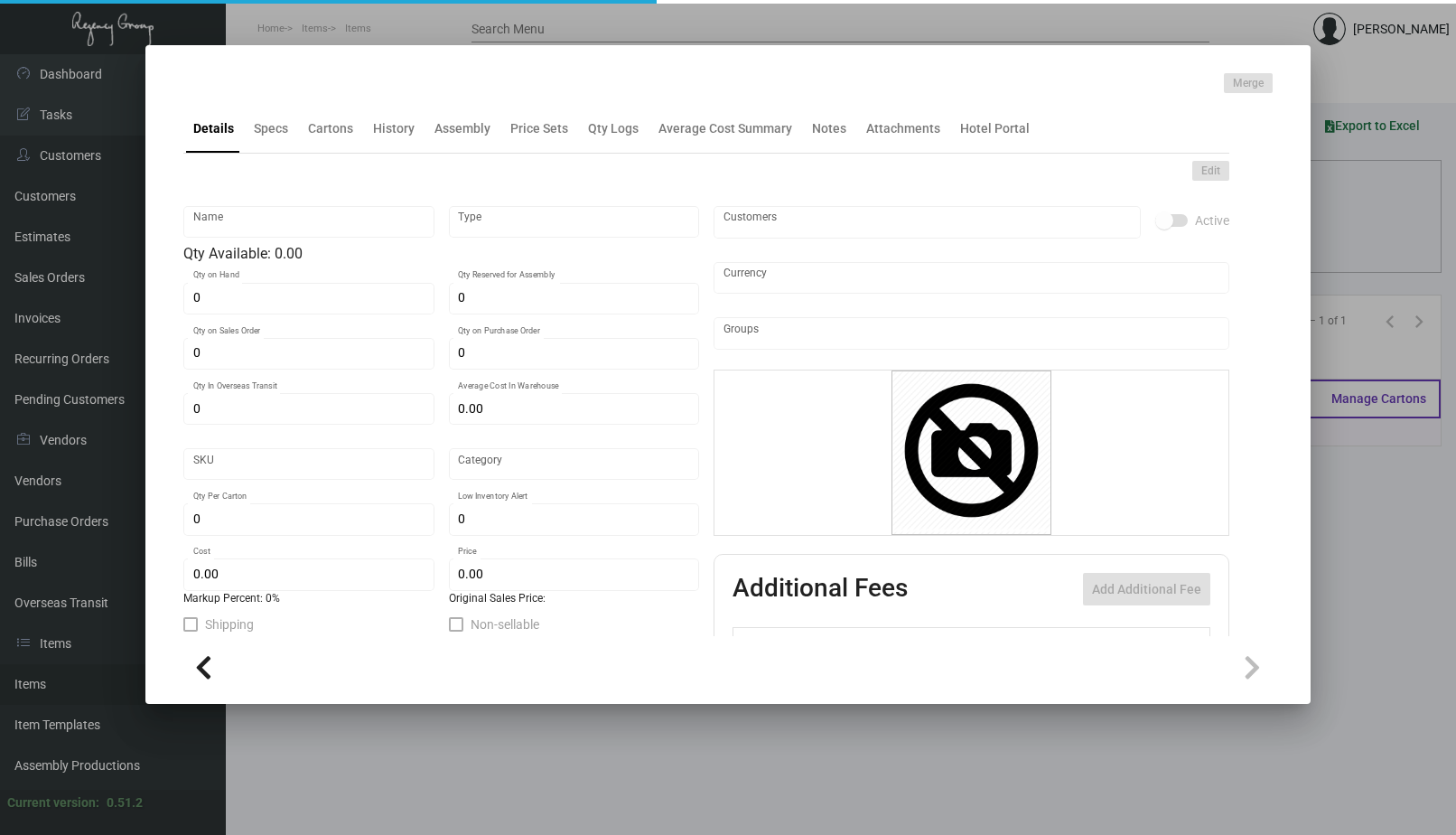
type input "United States Dollar $"
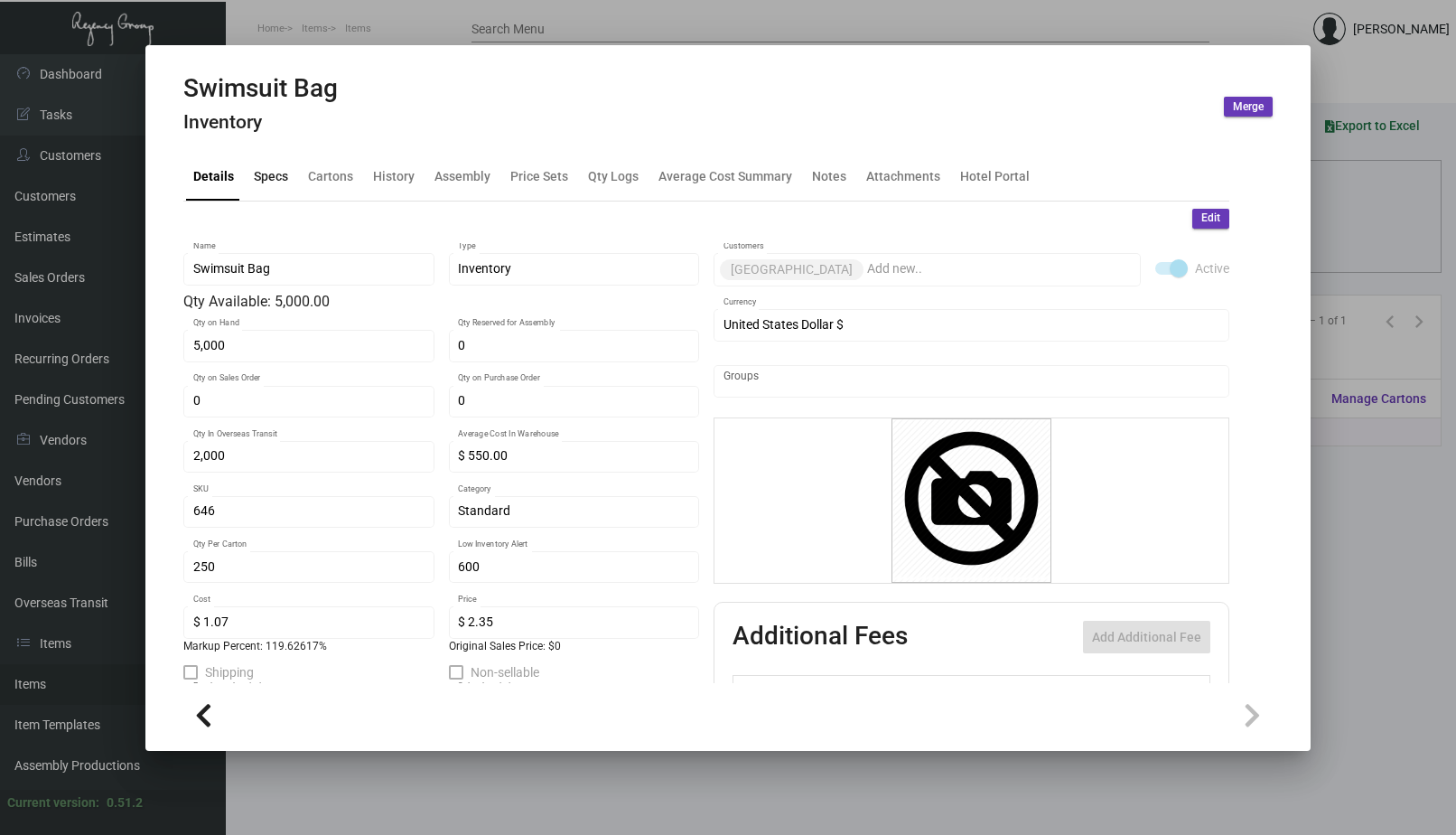
click at [262, 177] on div "Specs" at bounding box center [271, 176] width 34 height 19
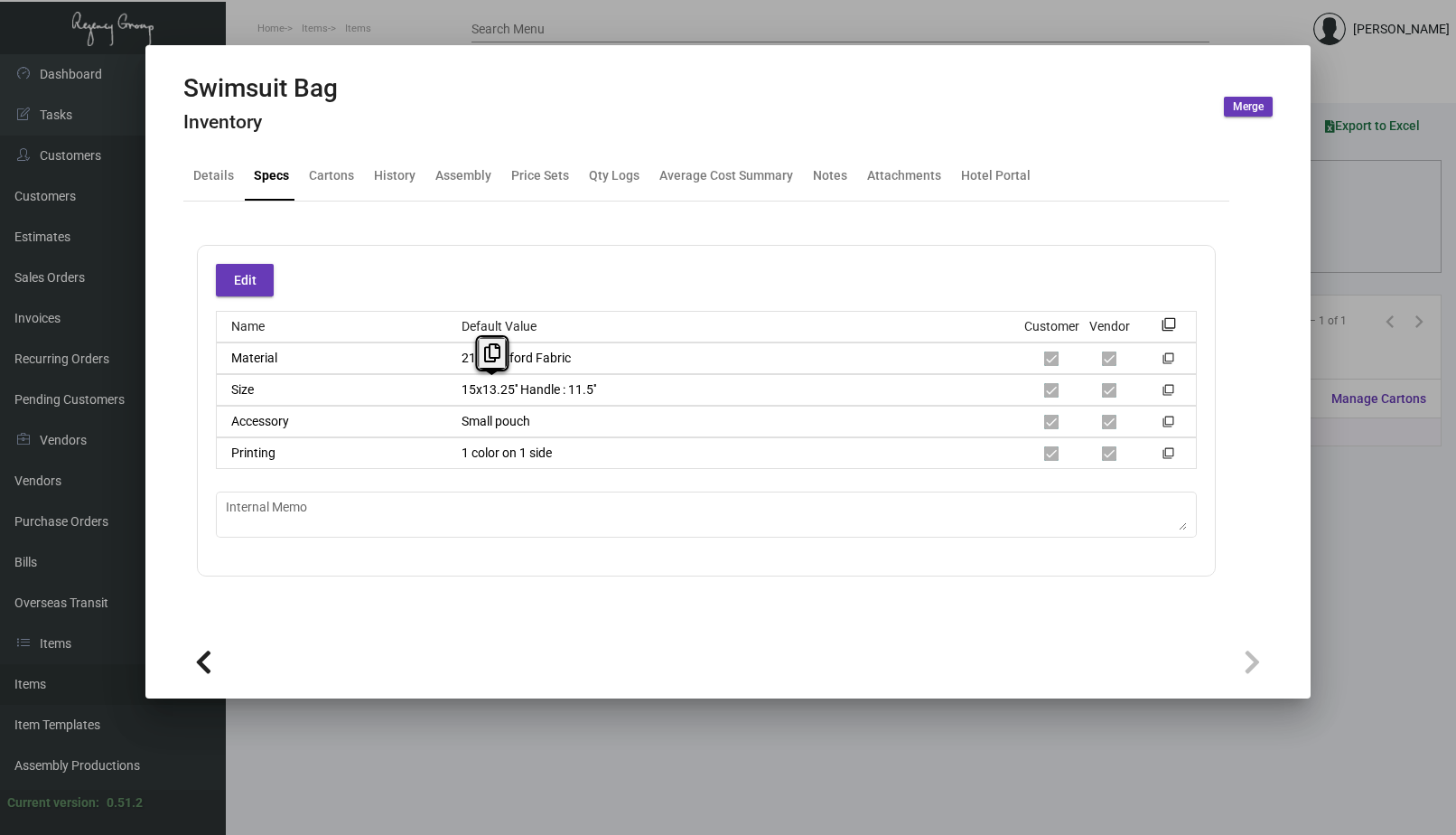
click at [460, 388] on div "15x13.25'' Handle : 11.5''" at bounding box center [734, 390] width 575 height 19
click at [360, 23] on div at bounding box center [728, 418] width 1456 height 835
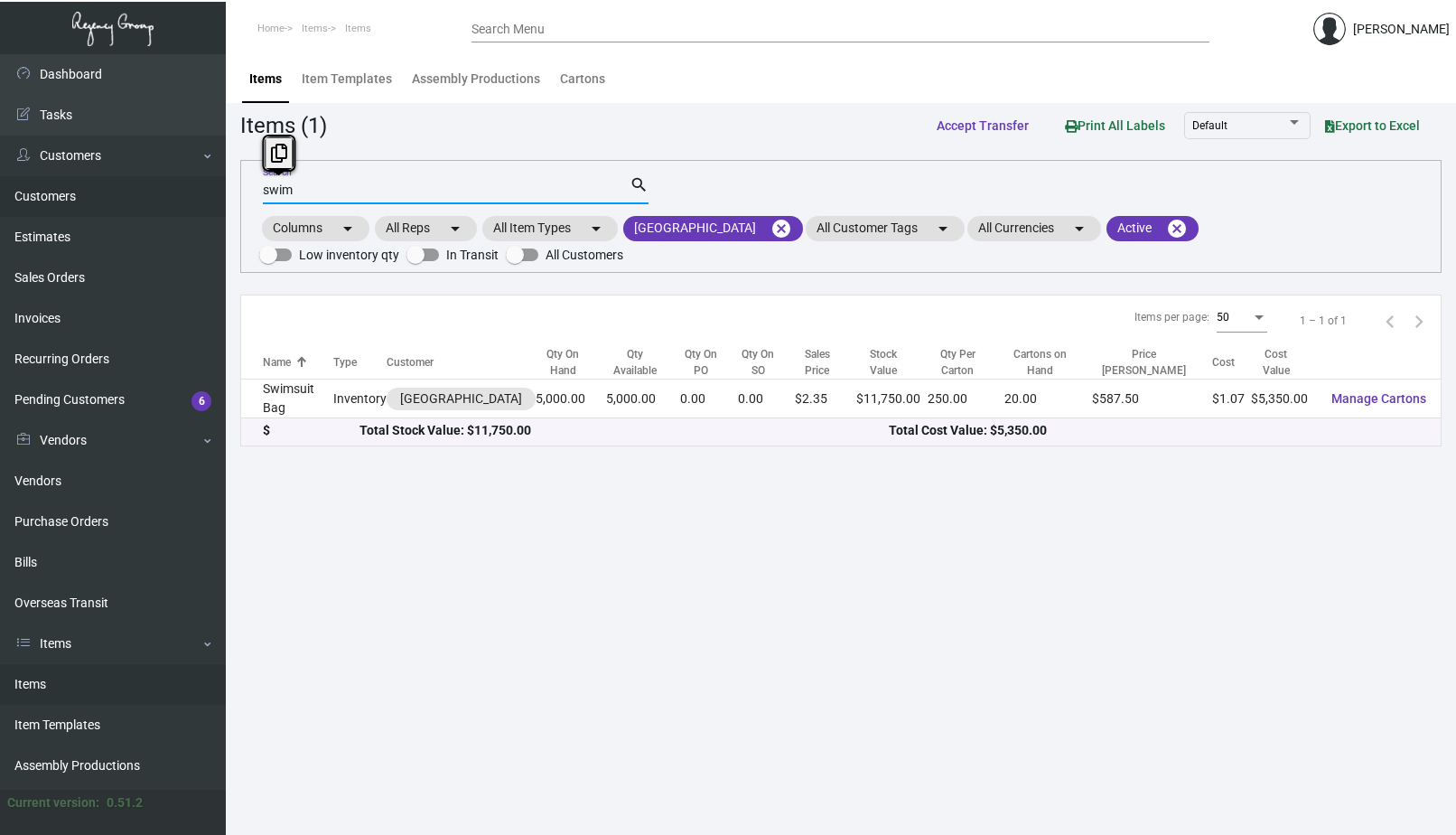
drag, startPoint x: 301, startPoint y: 191, endPoint x: 200, endPoint y: 187, distance: 101.1
click at [200, 187] on div "Dashboard Dashboard Tasks Customers Customers Estimates Sales Orders Invoices R…" at bounding box center [728, 444] width 1456 height 780
type input "t"
type input "round"
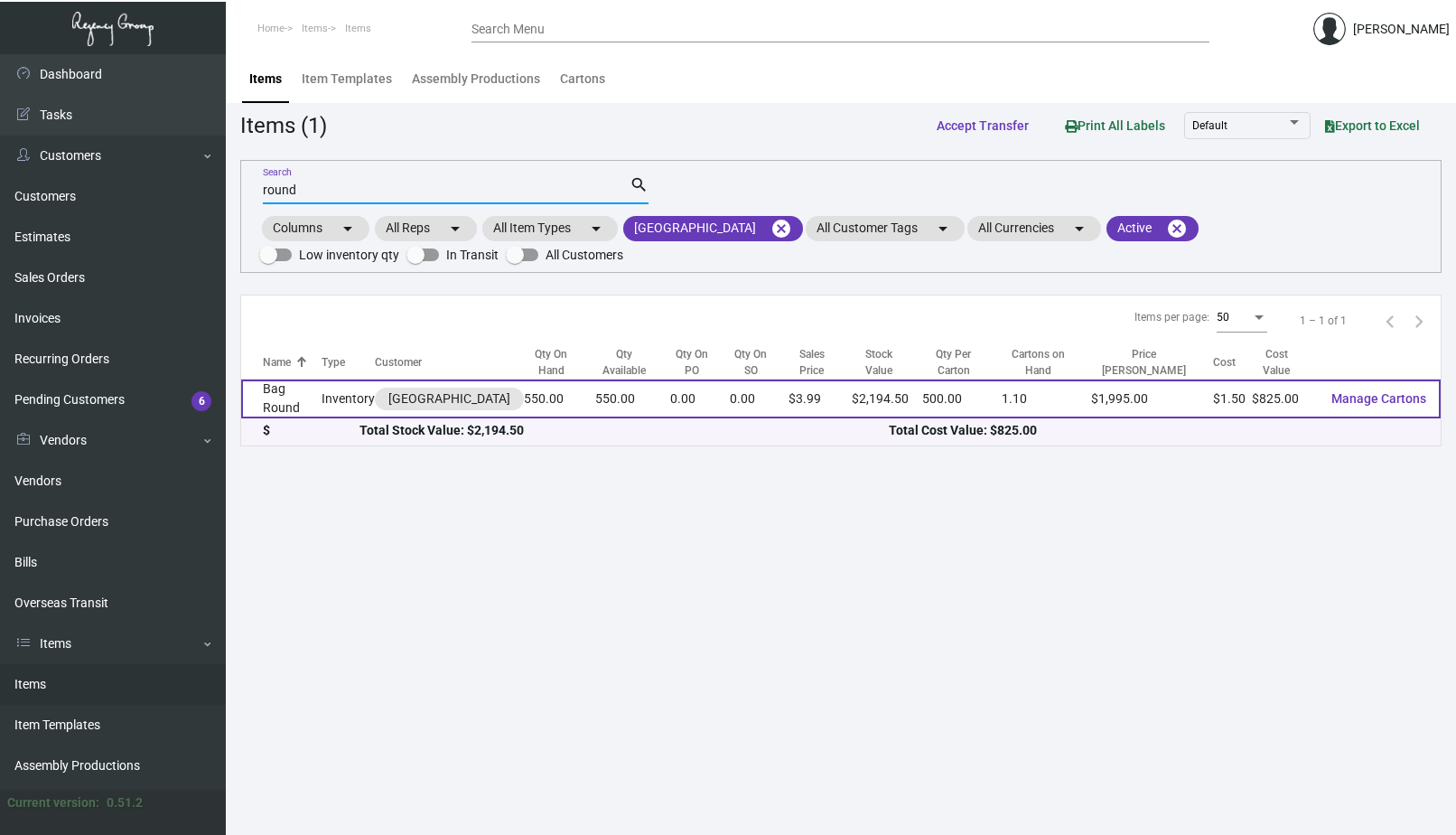
click at [327, 398] on td "Inventory" at bounding box center [347, 399] width 53 height 39
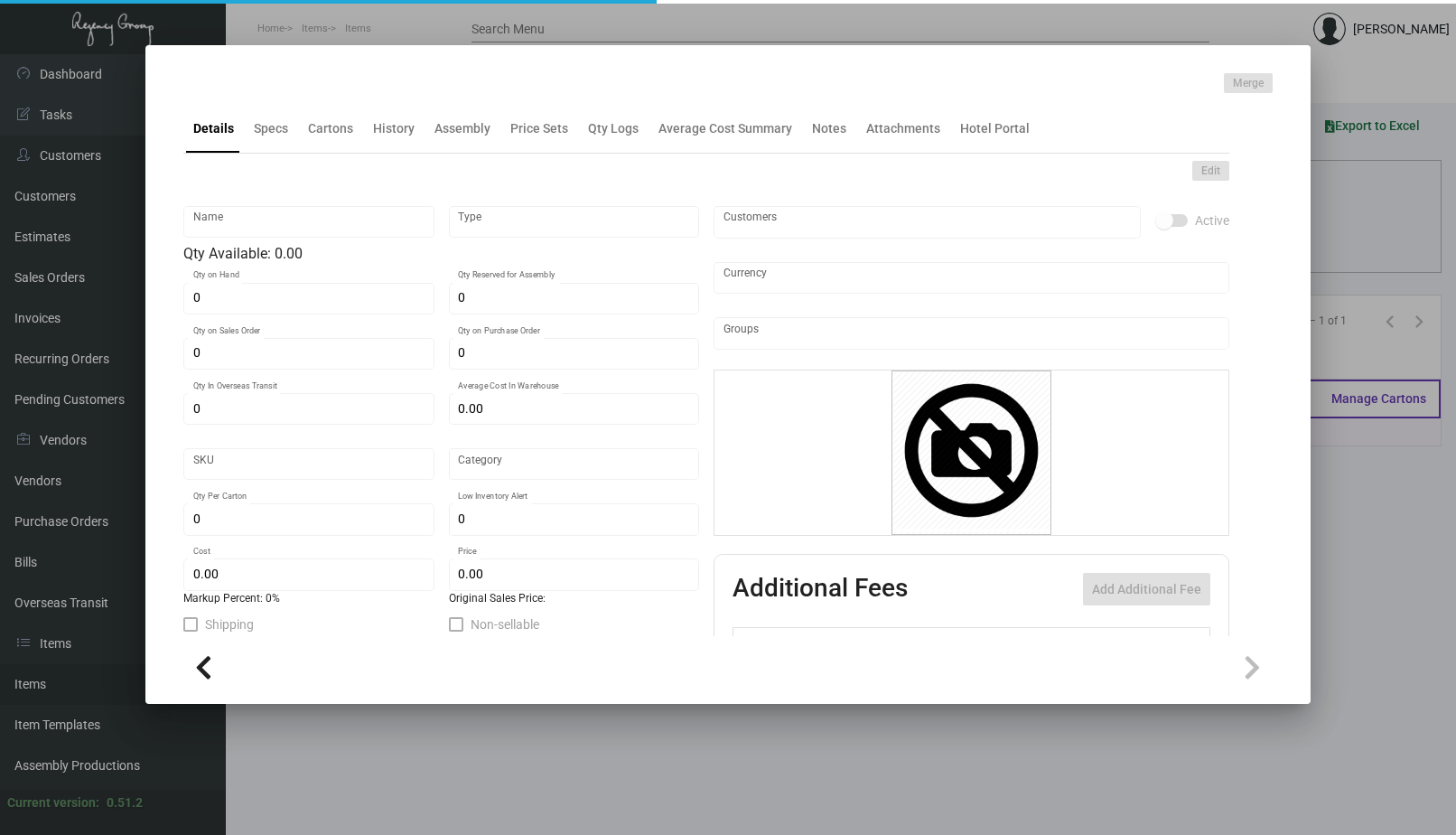
type input "Bag Round"
type input "Inventory"
type input "550"
type input "1,000"
type input "$ 15.00"
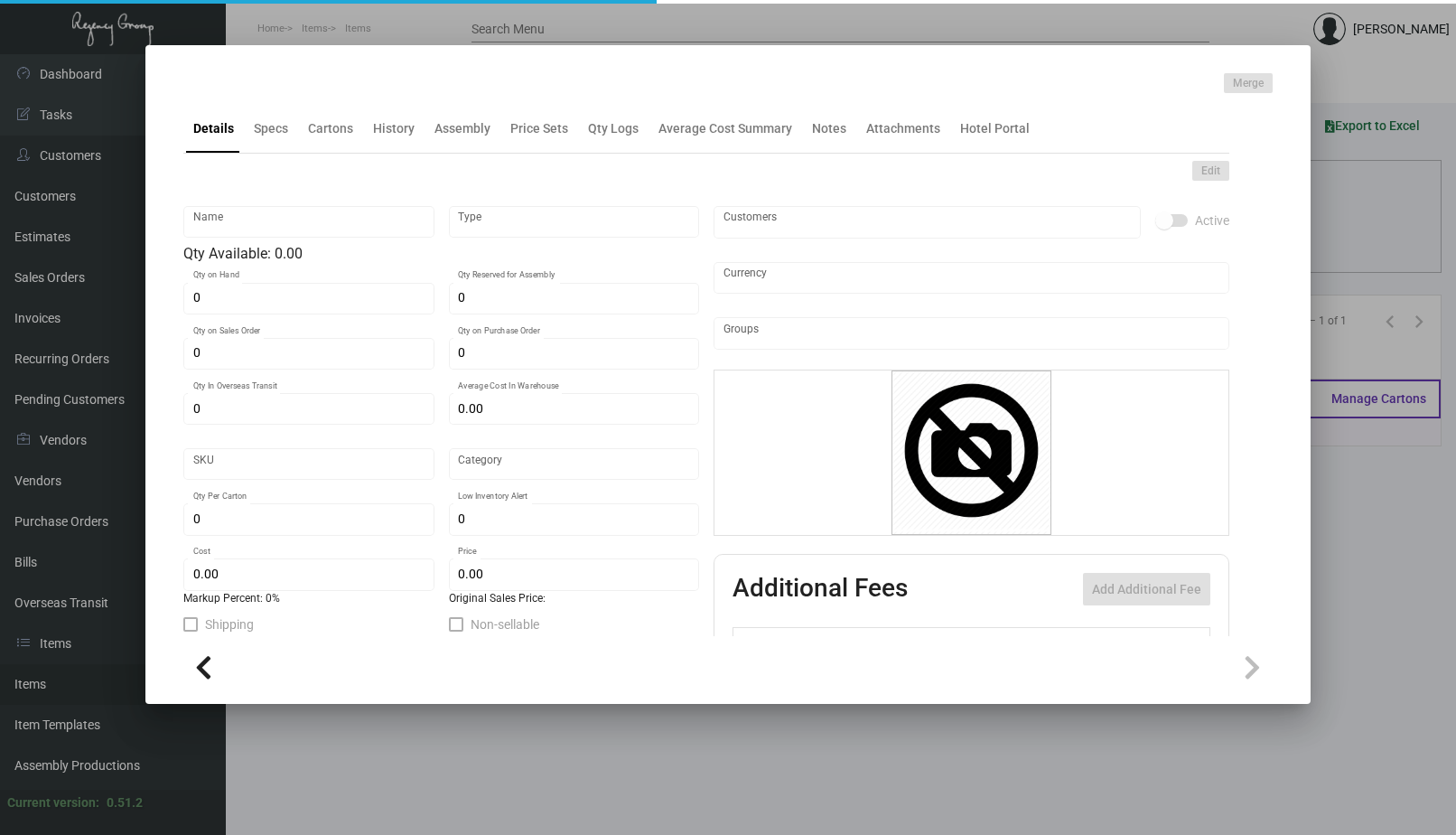
type input "598"
type input "Standard"
type input "500"
type input "250"
type input "$ 1.50"
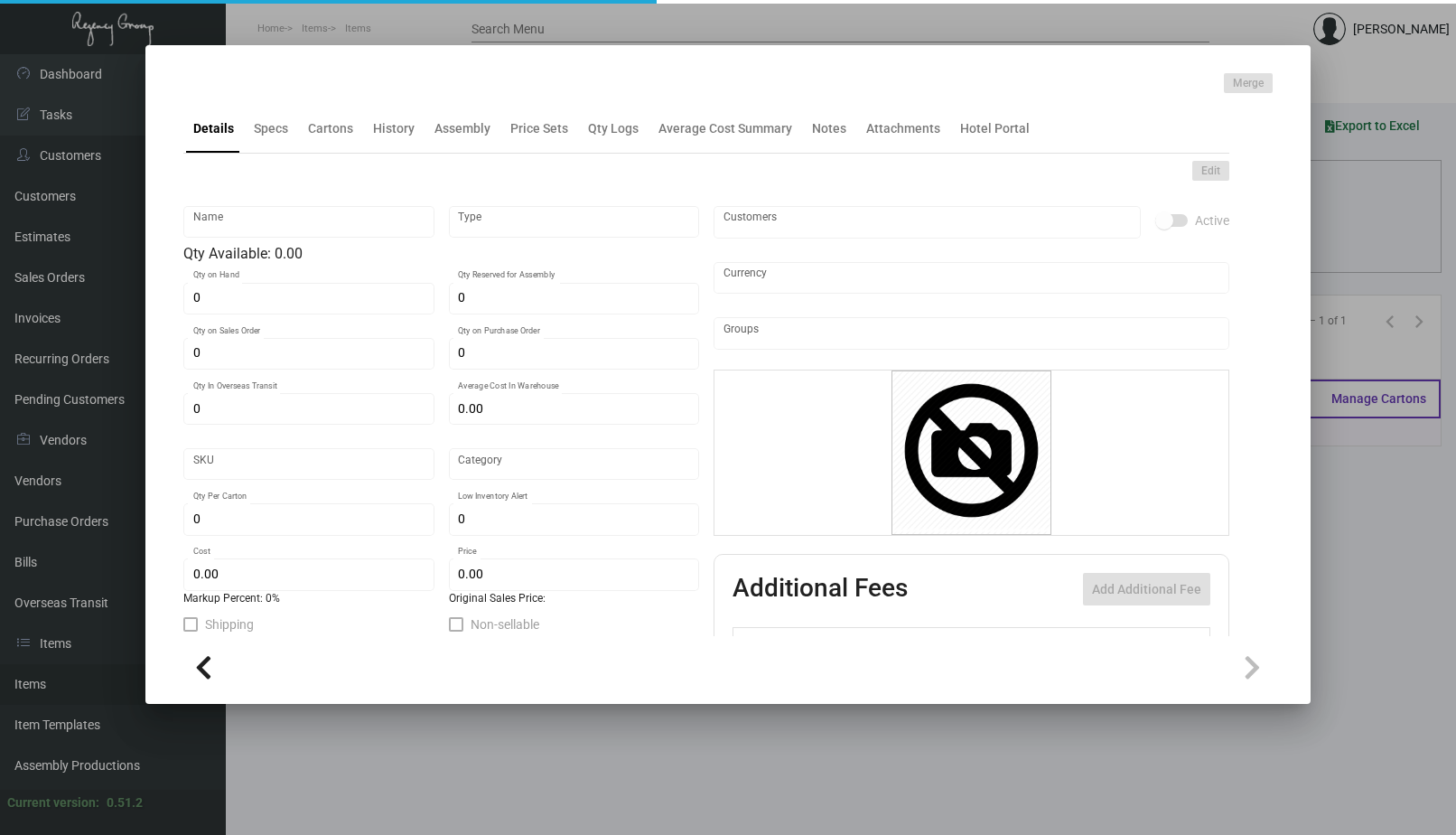
type input "$ 3.99"
type textarea "Baby Amenity Round Bag: size 10.5cm X 16cm, bottom round part is 10.5cm in diam…"
checkbox input "true"
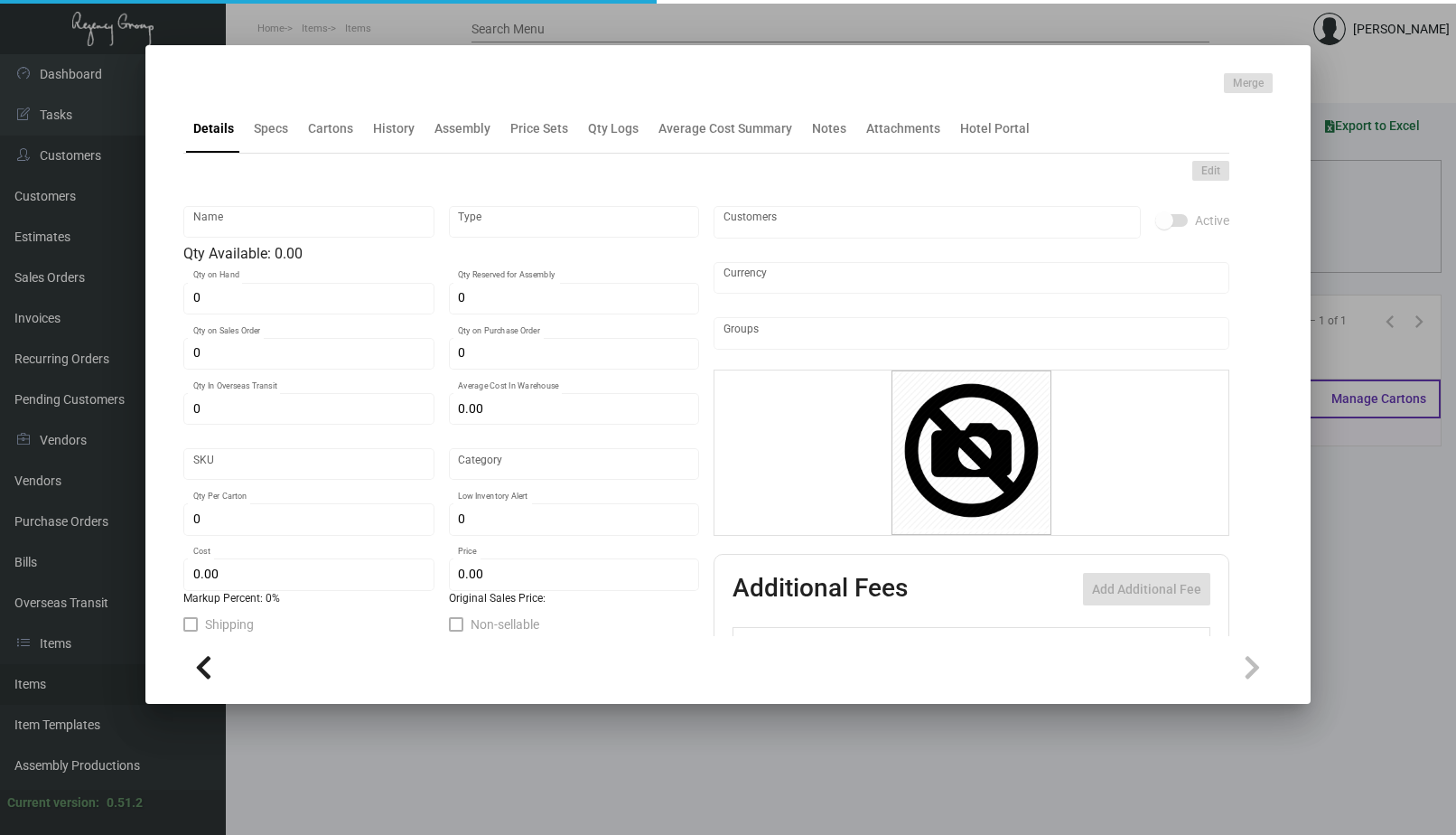
type input "United States Dollar $"
click at [266, 136] on div "Specs" at bounding box center [271, 128] width 34 height 19
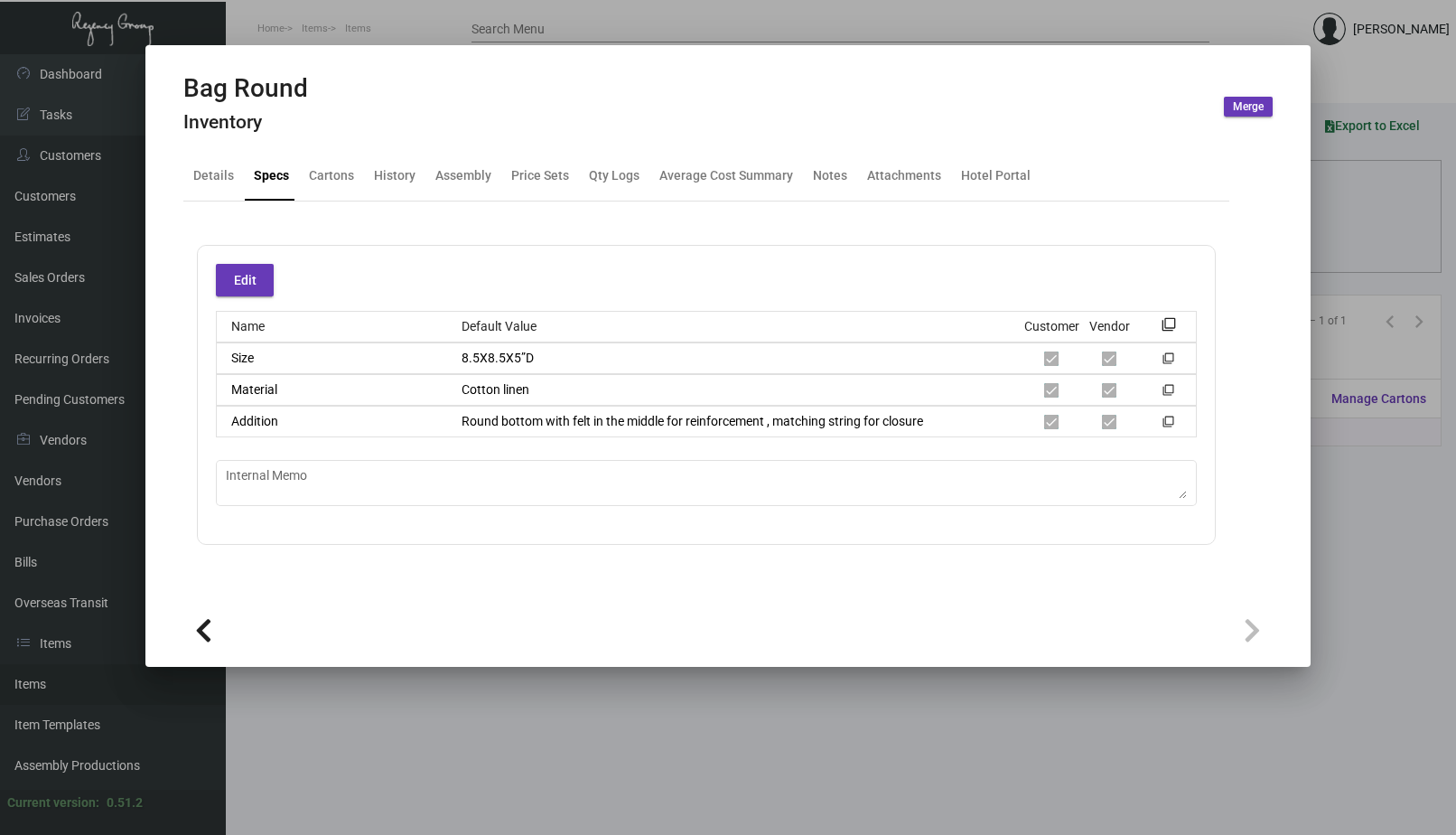
click at [474, 358] on div "Size 8.5X8.5X5”D filter_none" at bounding box center [706, 357] width 981 height 31
click at [541, 356] on div "8.5X8.5X5”D" at bounding box center [734, 358] width 575 height 19
click at [461, 354] on div "8.5X8.5X5”D" at bounding box center [734, 358] width 575 height 19
click at [420, 28] on div at bounding box center [728, 418] width 1456 height 835
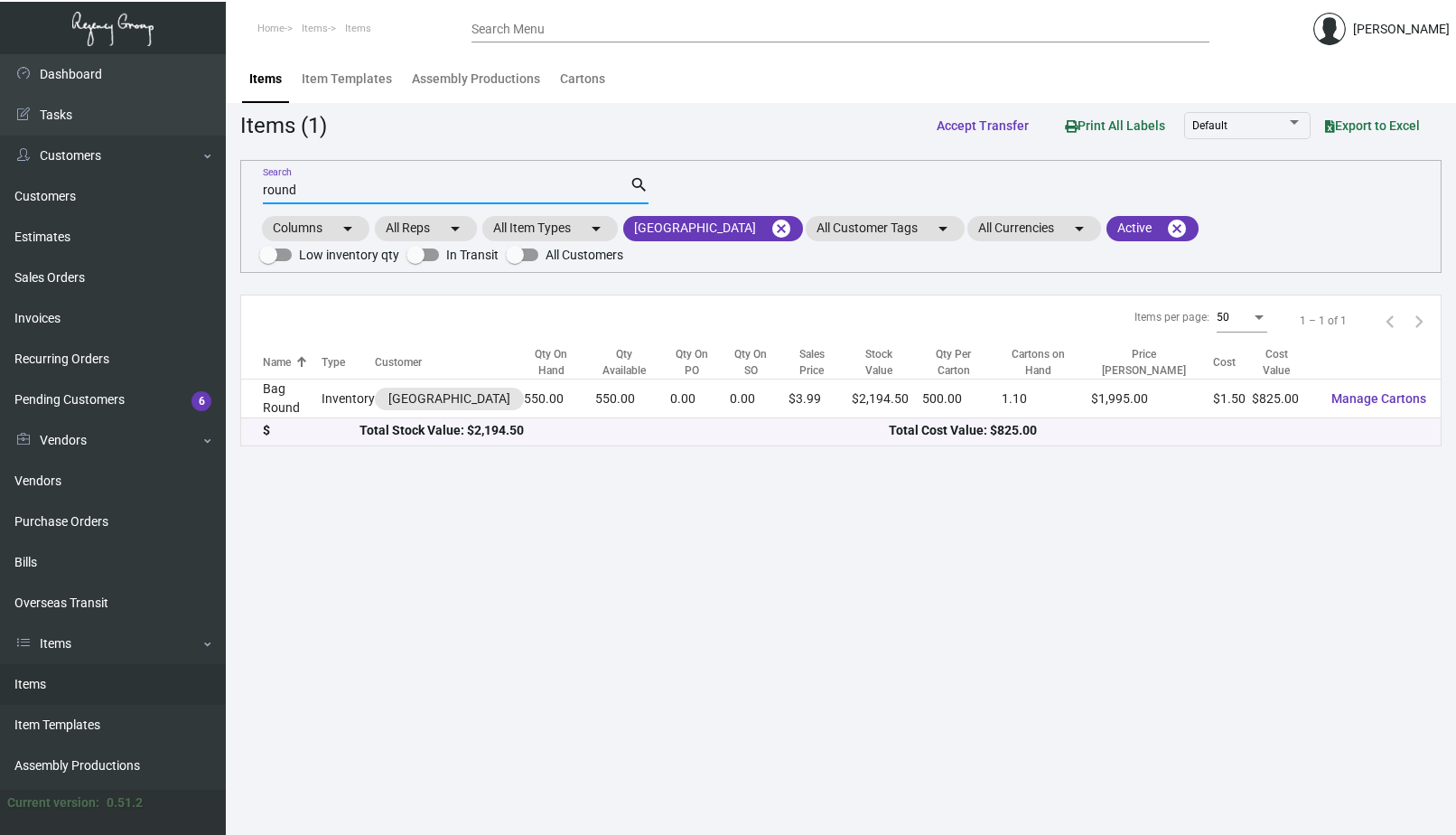
drag, startPoint x: 310, startPoint y: 187, endPoint x: 218, endPoint y: 179, distance: 92.3
click at [218, 179] on div "Dashboard Dashboard Tasks Customers Customers Estimates Sales Orders Invoices R…" at bounding box center [728, 444] width 1456 height 780
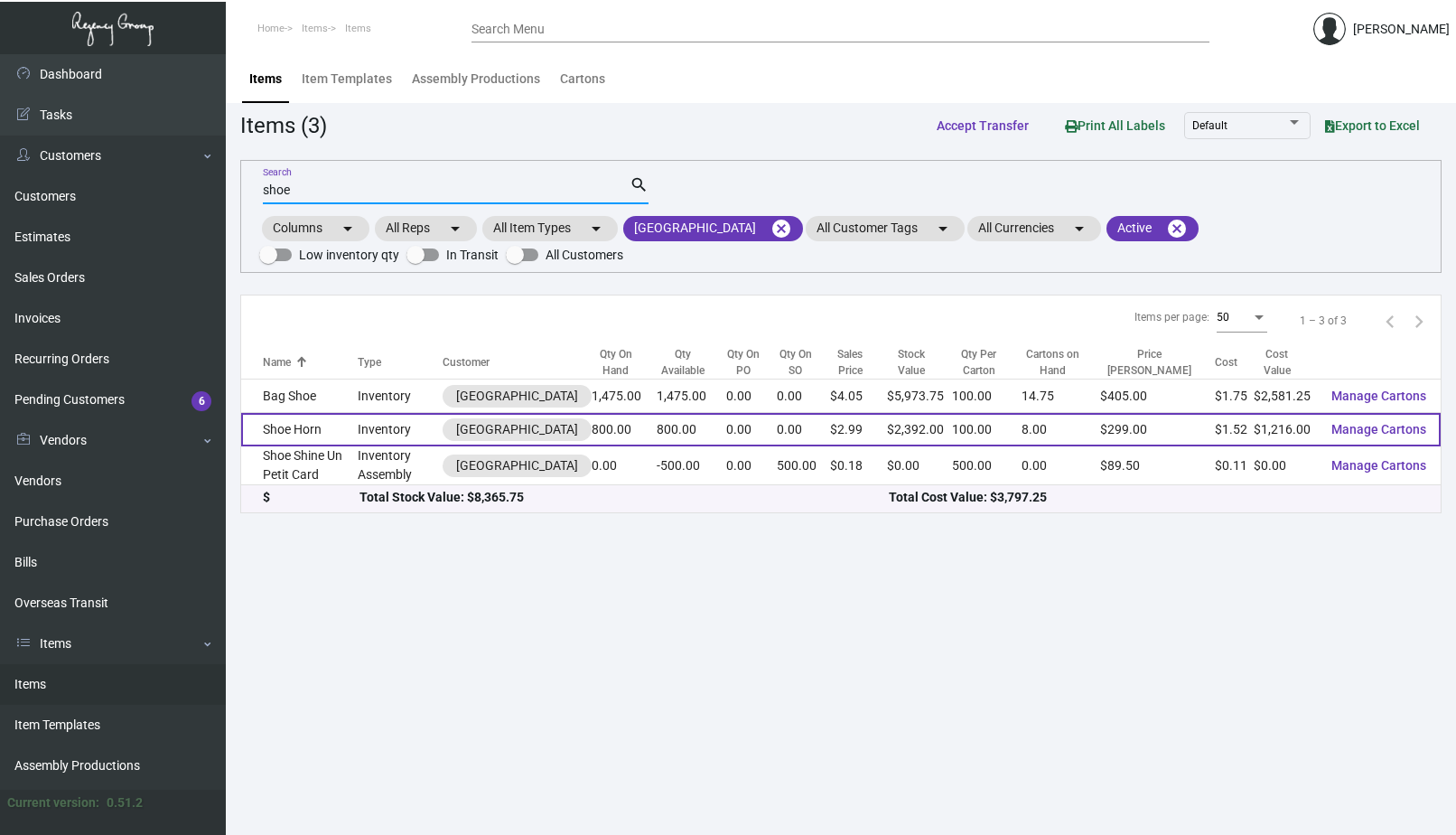
type input "shoe"
click at [404, 418] on td "Inventory" at bounding box center [400, 429] width 85 height 33
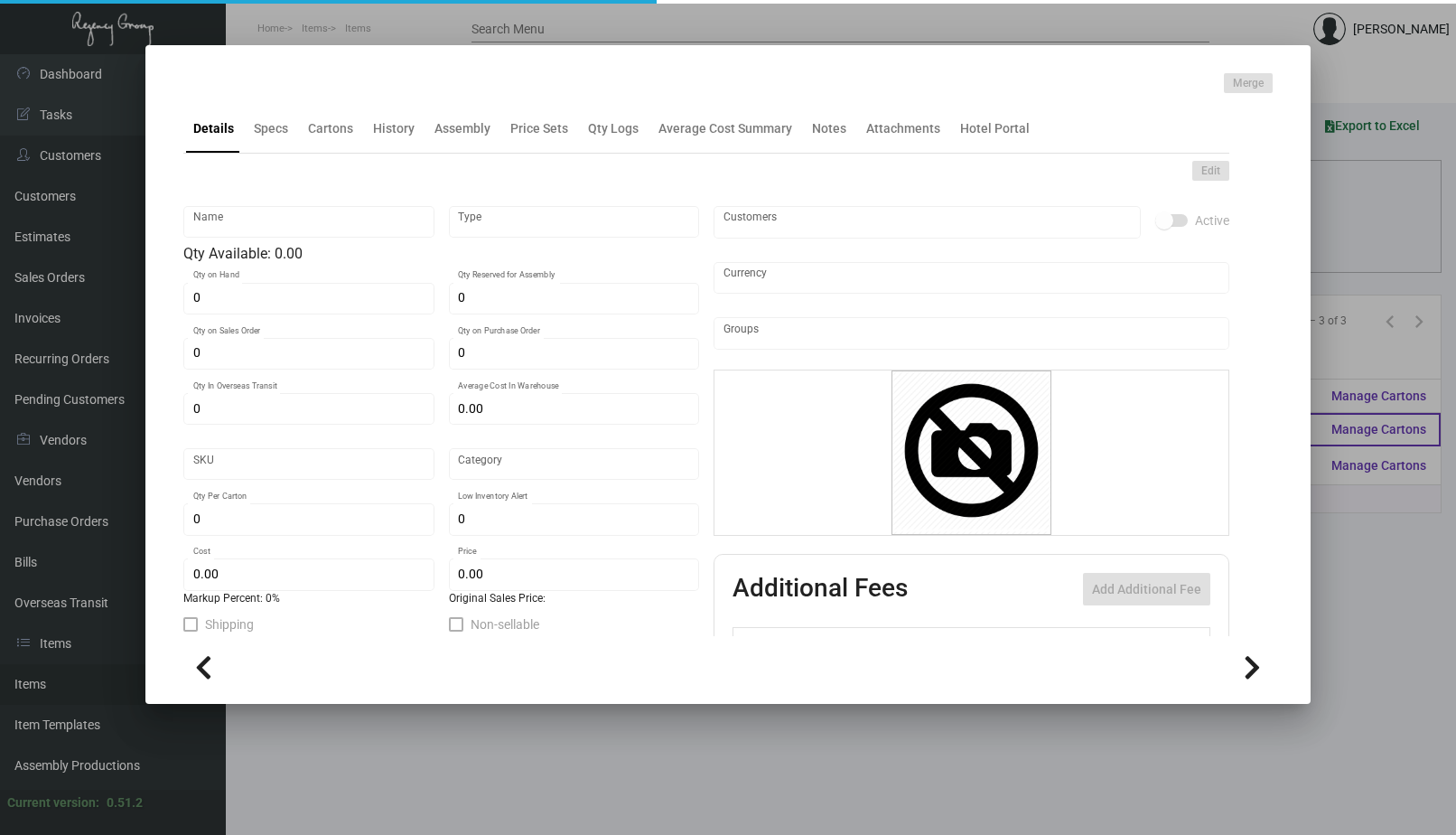
type input "Shoe Horn"
type input "Inventory"
type input "800"
type input "$ 1.52"
type input "634"
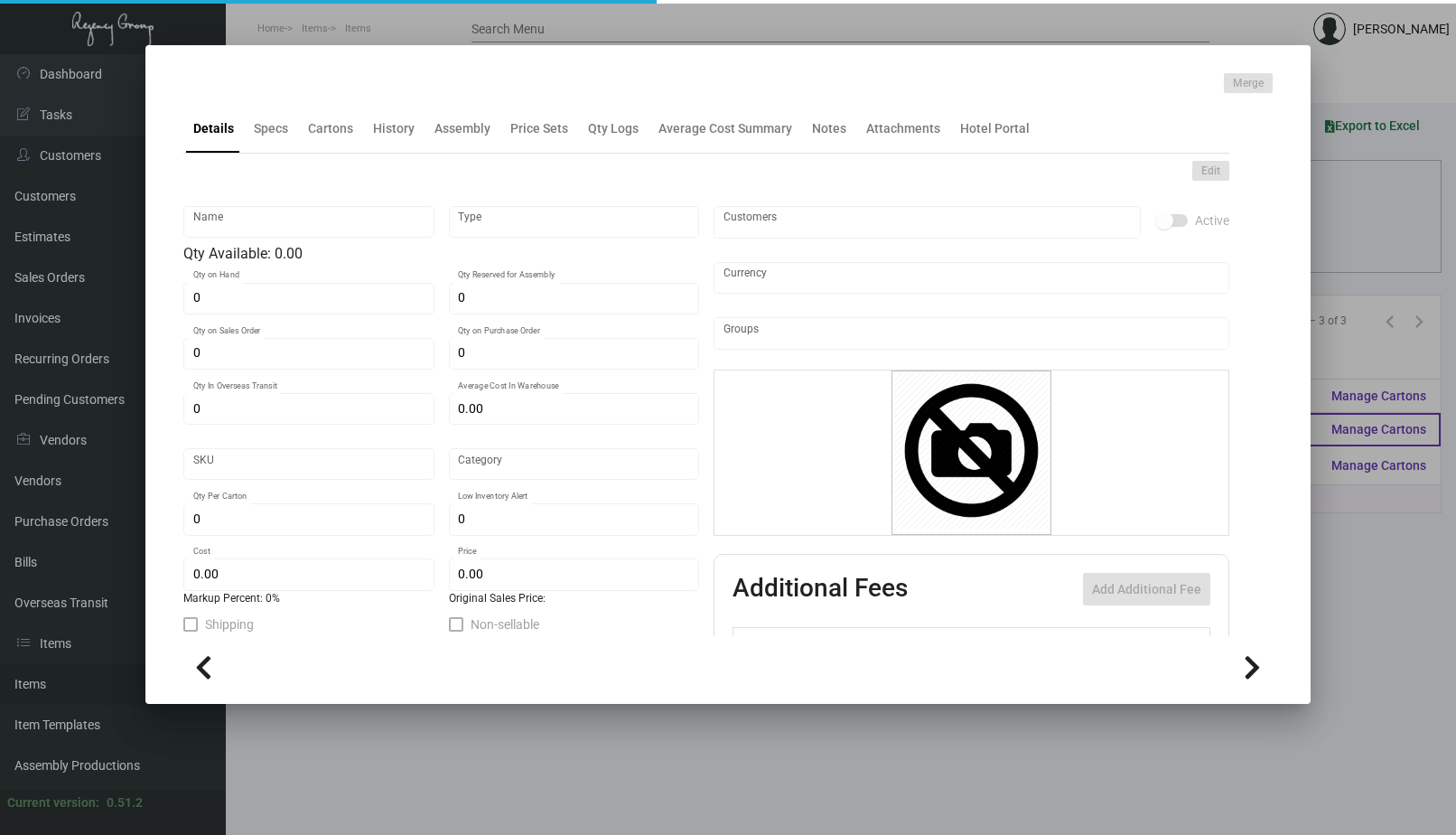
type input "Standard"
type input "100"
type input "500"
type input "$ 1.52"
type input "$ 2.99"
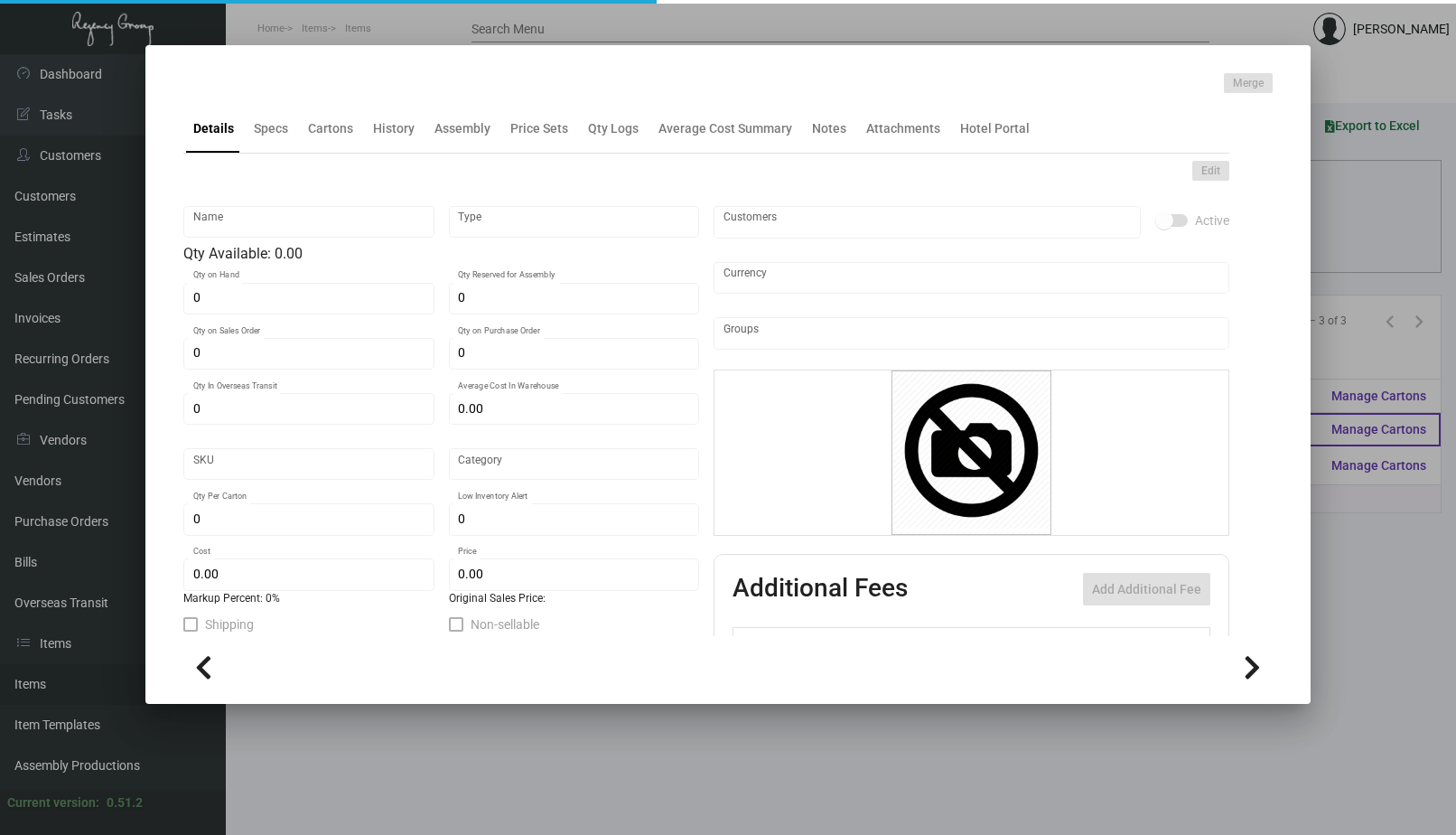
type textarea "Shoe Horn: Size 225 x 43mm, wooden material, brown color laser engraved logo, h…"
checkbox input "true"
type input "United States Dollar $"
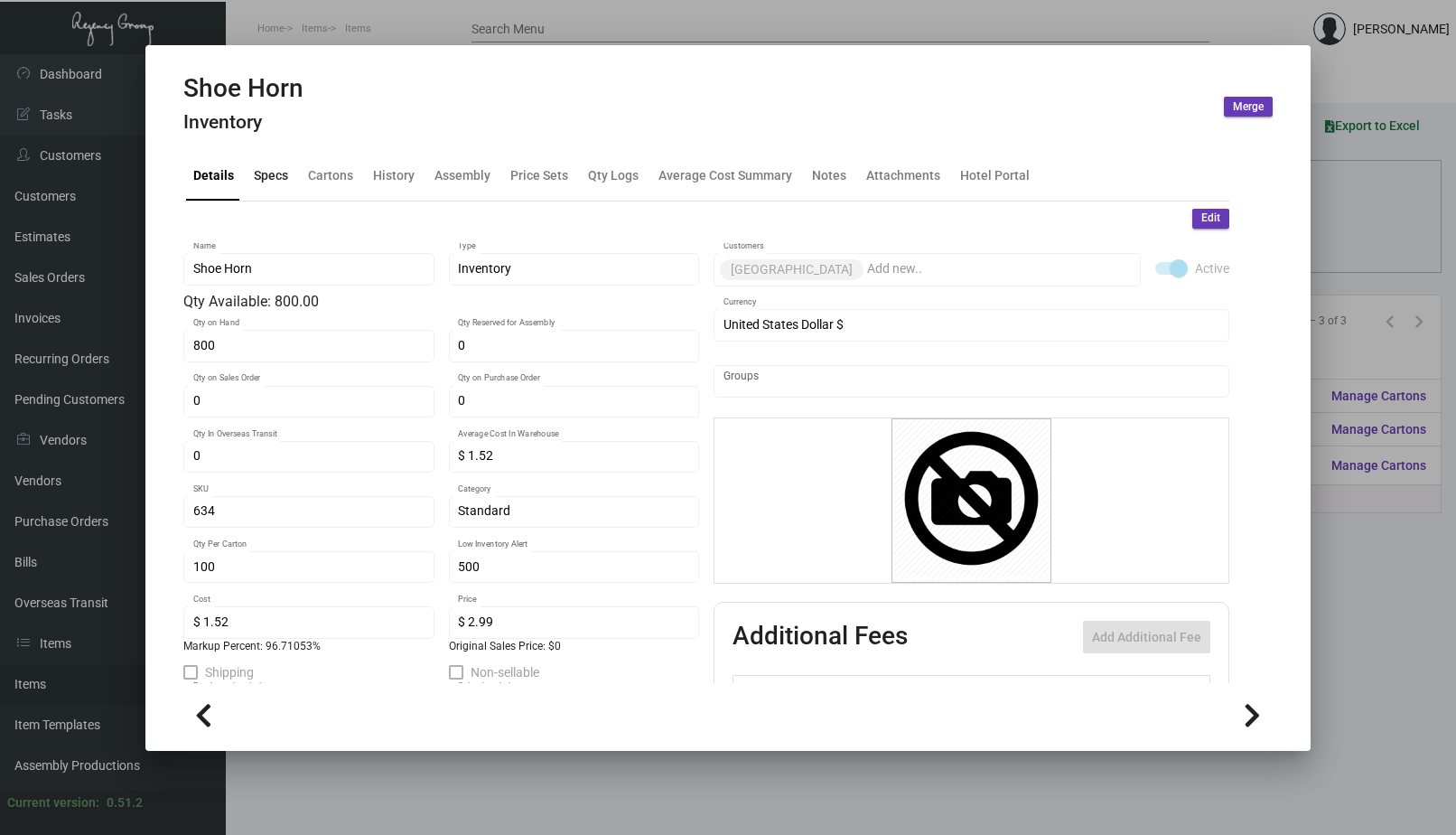
click at [276, 176] on div "Specs" at bounding box center [271, 176] width 34 height 19
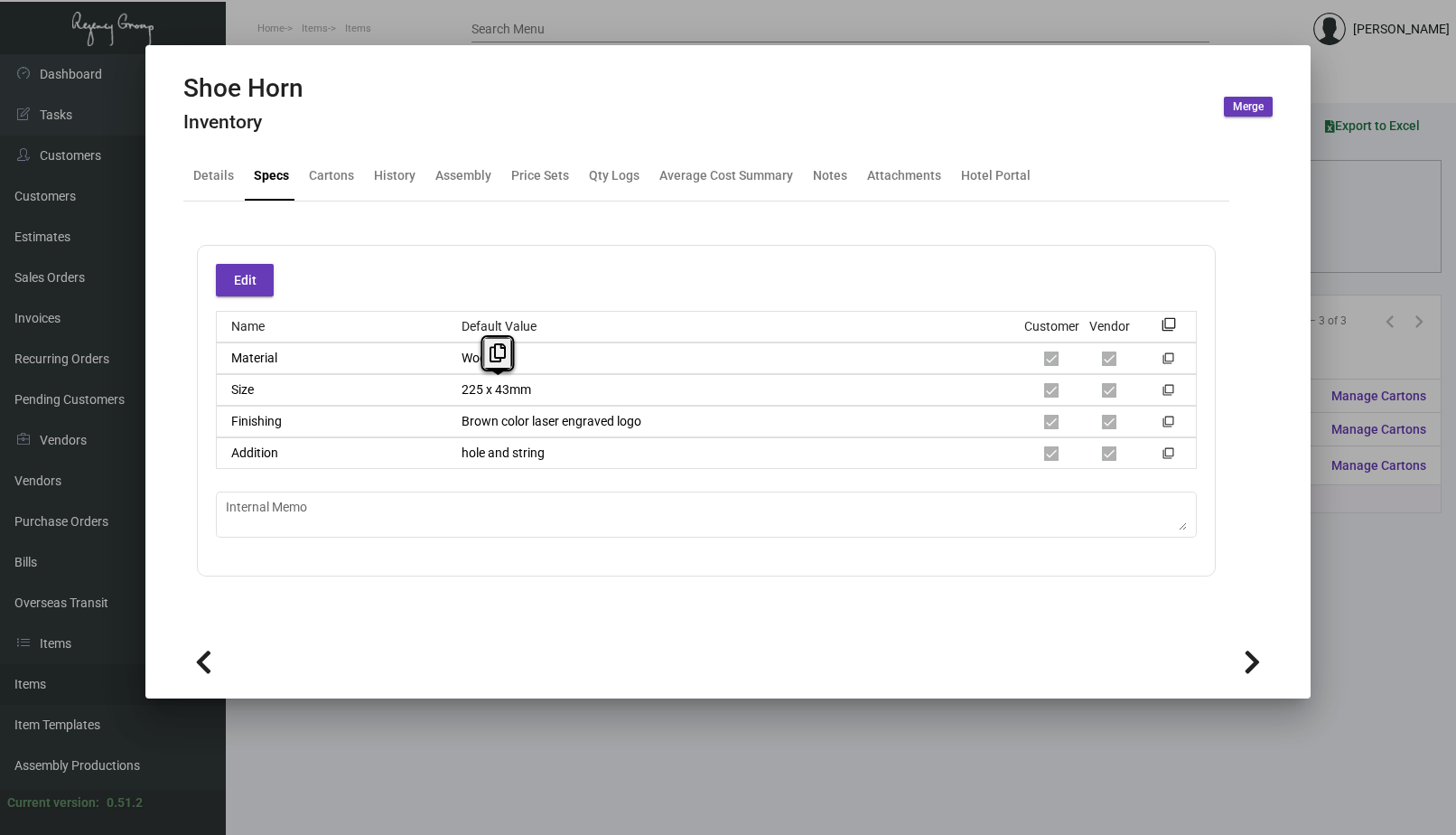
click at [457, 390] on div "225 x 43mm" at bounding box center [734, 390] width 575 height 19
